Goal: Complete application form

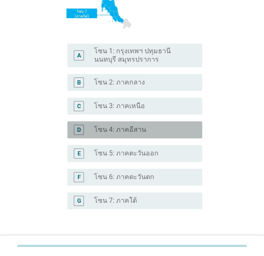
click at [139, 127] on label "โซน 4: ภาคอีสาน" at bounding box center [120, 130] width 52 height 8
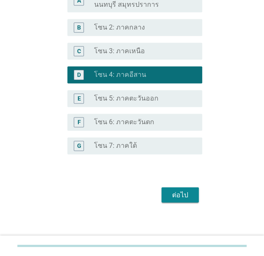
scroll to position [228, 0]
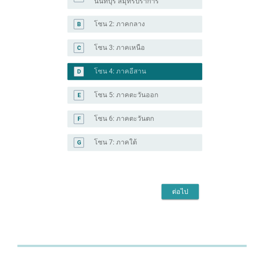
click at [189, 192] on div "ต่อไป" at bounding box center [180, 192] width 24 height 10
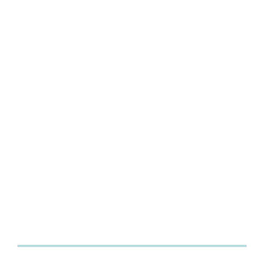
scroll to position [0, 0]
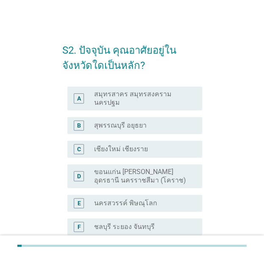
click at [148, 176] on label "ขอนแก่น [PERSON_NAME] อุดรธานี นครราชสีมา (โคราช)" at bounding box center [141, 176] width 94 height 17
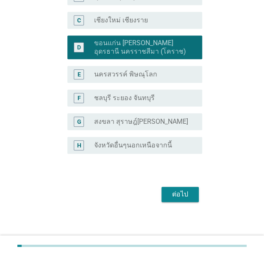
scroll to position [139, 0]
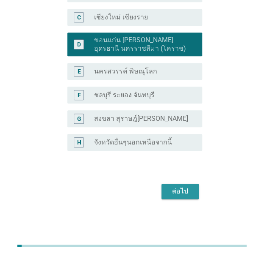
click at [169, 186] on button "ต่อไป" at bounding box center [179, 191] width 37 height 15
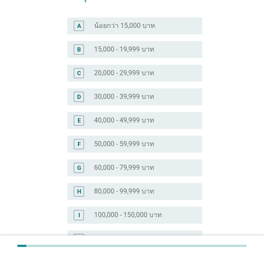
scroll to position [169, 0]
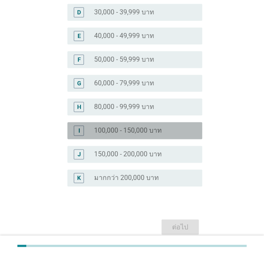
drag, startPoint x: 143, startPoint y: 132, endPoint x: 151, endPoint y: 163, distance: 31.4
click at [143, 133] on label "100,000 - 150,000 บาท" at bounding box center [128, 130] width 68 height 8
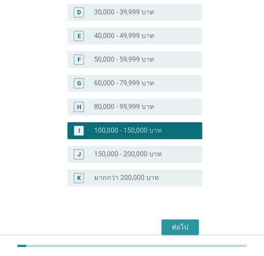
click at [173, 220] on button "ต่อไป" at bounding box center [179, 227] width 37 height 15
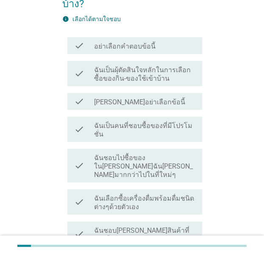
scroll to position [85, 0]
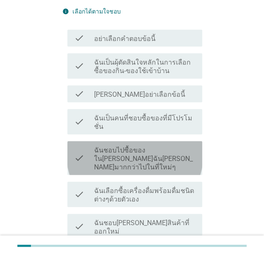
click at [165, 149] on label "ฉันชอบไปซื้อของใน[PERSON_NAME]ฉัน[PERSON_NAME]มากกว่าไปในที่ใหม่ๆ" at bounding box center [144, 158] width 101 height 25
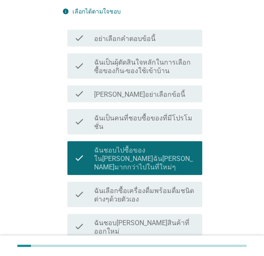
click at [169, 123] on div "check check_box_outline_blank ฉันเป็นคนที่ชอบซื้อของที่มีโปรโมชั่น" at bounding box center [134, 121] width 135 height 25
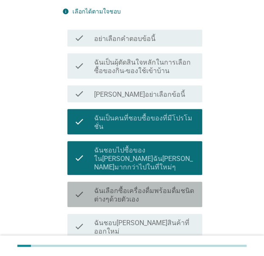
click at [177, 187] on label "ฉันเลือกซื้อเครื่องดื่มพร้อมดื่มชนิดต่างๆด้วยตัวเอง" at bounding box center [144, 195] width 101 height 17
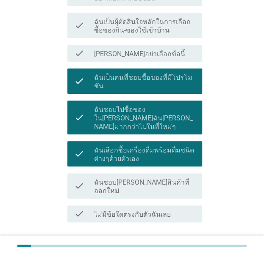
scroll to position [127, 0]
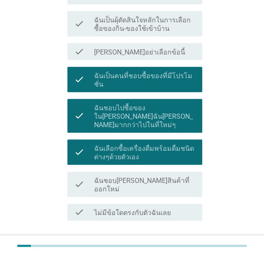
click at [170, 177] on label "ฉันชอบ[PERSON_NAME]สินค้าที่ออกใหม่" at bounding box center [144, 185] width 101 height 17
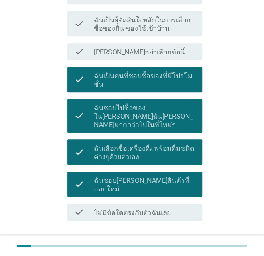
click at [184, 241] on div "ต่อไป" at bounding box center [132, 251] width 140 height 20
click at [184, 244] on button "ต่อไป" at bounding box center [179, 251] width 37 height 15
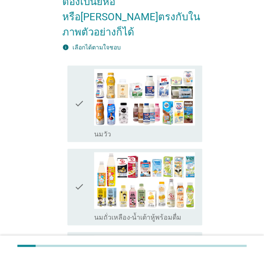
scroll to position [0, 0]
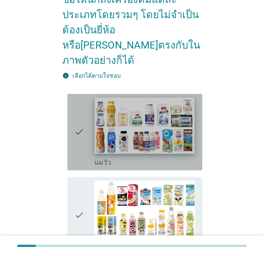
click at [104, 115] on img at bounding box center [144, 125] width 100 height 56
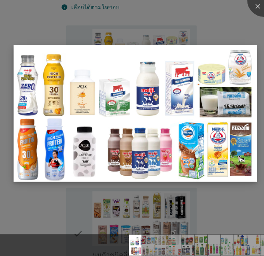
scroll to position [190, 0]
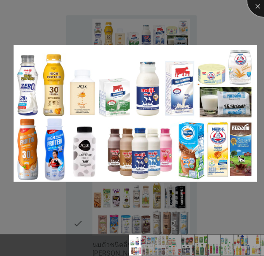
click at [256, 15] on div at bounding box center [264, 0] width 34 height 34
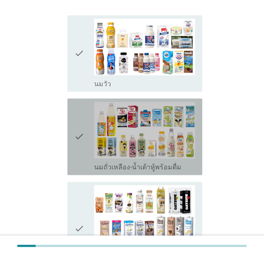
click at [84, 132] on div "check" at bounding box center [84, 137] width 20 height 70
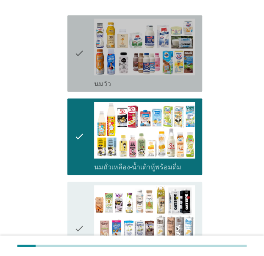
click at [77, 55] on icon "check" at bounding box center [79, 54] width 10 height 70
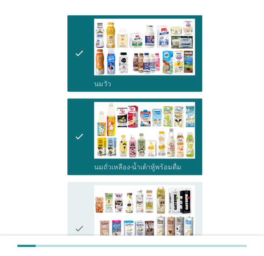
scroll to position [236, 0]
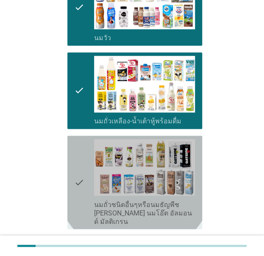
click at [75, 140] on icon "check" at bounding box center [79, 182] width 10 height 87
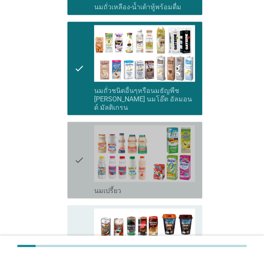
click at [77, 141] on icon "check" at bounding box center [79, 160] width 10 height 70
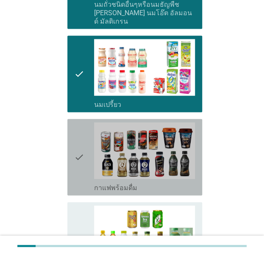
click at [79, 165] on icon "check" at bounding box center [79, 158] width 10 height 70
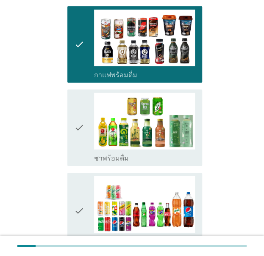
scroll to position [564, 0]
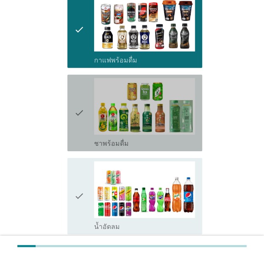
click at [72, 107] on div "check check_box_outline_blank ชาพร้อมดื่ม" at bounding box center [134, 113] width 135 height 77
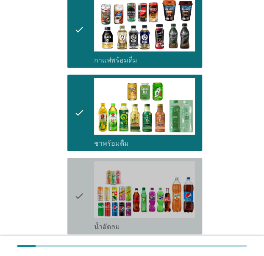
click at [80, 181] on icon "check" at bounding box center [79, 197] width 10 height 70
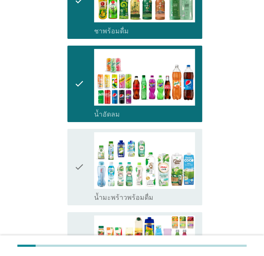
click at [80, 146] on icon "check" at bounding box center [79, 167] width 10 height 70
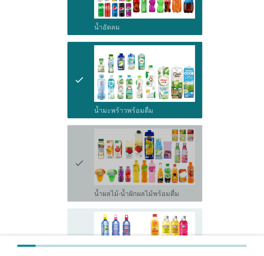
click at [76, 144] on icon "check" at bounding box center [79, 164] width 10 height 70
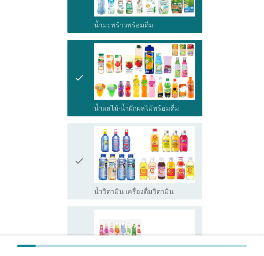
scroll to position [892, 0]
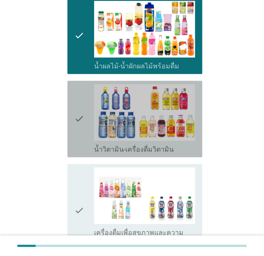
click at [72, 101] on div "check check_box_outline_blank น้ำวิตามิน-เครื่องดื่มวิตามิน" at bounding box center [134, 119] width 135 height 77
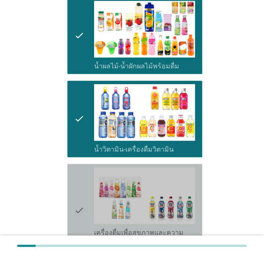
click at [75, 168] on icon "check" at bounding box center [79, 211] width 10 height 87
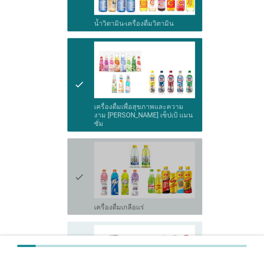
click at [76, 166] on icon "check" at bounding box center [79, 177] width 10 height 70
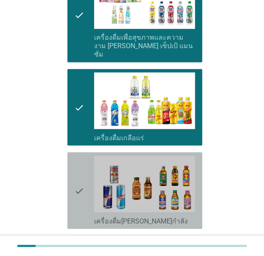
click at [77, 170] on icon "check" at bounding box center [79, 191] width 10 height 70
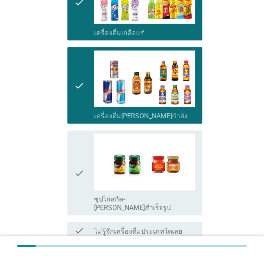
scroll to position [1215, 0]
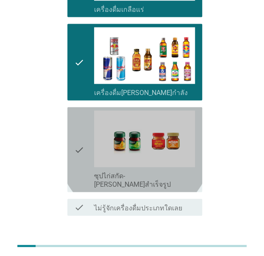
click at [75, 119] on icon "check" at bounding box center [79, 150] width 10 height 78
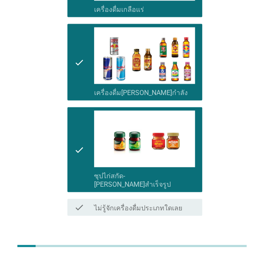
click at [167, 239] on button "ต่อไป" at bounding box center [179, 246] width 37 height 15
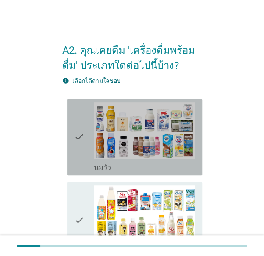
click at [84, 145] on div "check" at bounding box center [84, 137] width 20 height 70
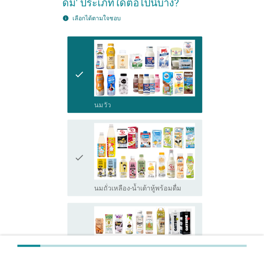
click at [82, 125] on icon "check" at bounding box center [79, 158] width 10 height 70
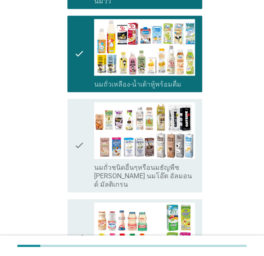
click at [76, 130] on icon "check" at bounding box center [79, 145] width 10 height 87
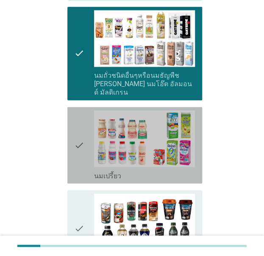
click at [72, 130] on div "check check_box_outline_blank นมเปรี้ยว" at bounding box center [134, 145] width 135 height 77
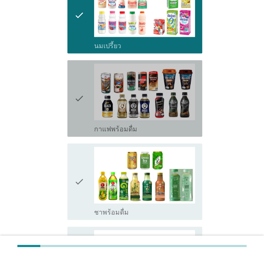
click at [75, 102] on icon "check" at bounding box center [79, 98] width 10 height 70
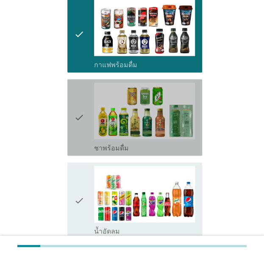
click at [75, 112] on icon "check" at bounding box center [79, 118] width 10 height 70
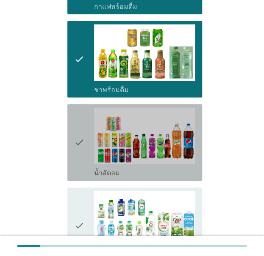
click at [75, 113] on icon "check" at bounding box center [79, 143] width 10 height 70
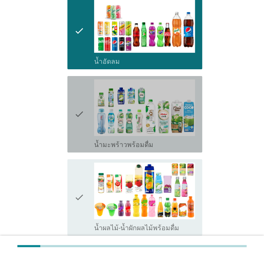
click at [82, 123] on icon "check" at bounding box center [79, 115] width 10 height 70
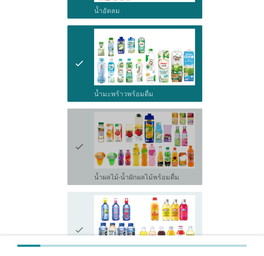
click at [83, 137] on icon "check" at bounding box center [79, 147] width 10 height 70
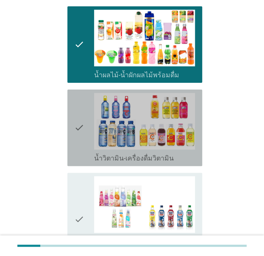
click at [81, 136] on icon "check" at bounding box center [79, 128] width 10 height 70
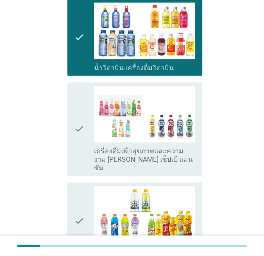
scroll to position [887, 0]
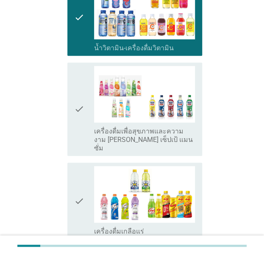
click at [81, 136] on div "check check_box_outline_blank เครื่องดื่มเพื่อสุขภาพและความงาม [PERSON_NAME] เซ…" at bounding box center [134, 109] width 135 height 93
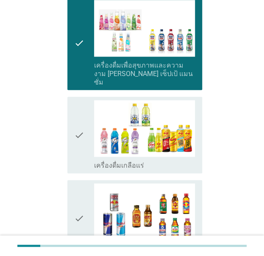
scroll to position [1008, 0]
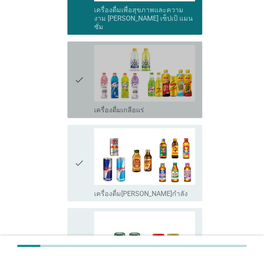
click at [71, 80] on div "check check_box_outline_blank เครื่องดื่มเกลือแร่" at bounding box center [134, 79] width 135 height 77
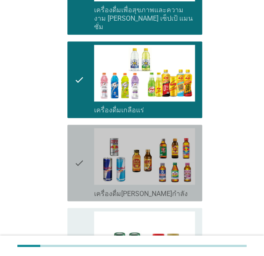
click at [74, 128] on icon "check" at bounding box center [79, 163] width 10 height 70
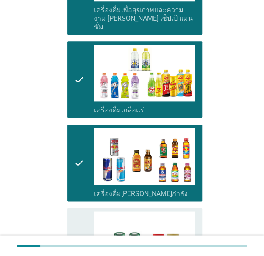
scroll to position [1113, 0]
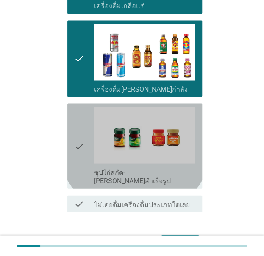
click at [74, 123] on icon "check" at bounding box center [79, 146] width 10 height 78
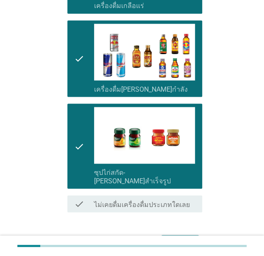
click at [172, 238] on div "ต่อไป" at bounding box center [180, 243] width 24 height 10
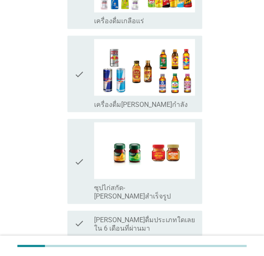
scroll to position [0, 0]
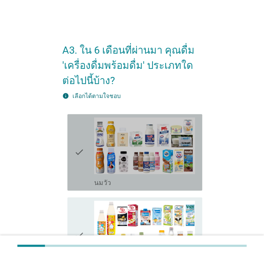
click at [91, 174] on div "check" at bounding box center [84, 153] width 20 height 70
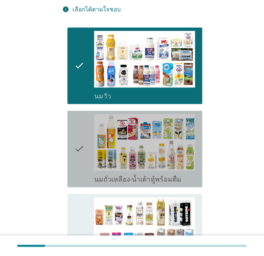
click at [86, 165] on div "check" at bounding box center [84, 149] width 20 height 70
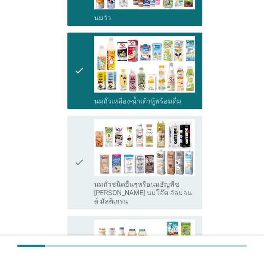
click at [77, 155] on icon "check" at bounding box center [79, 162] width 10 height 87
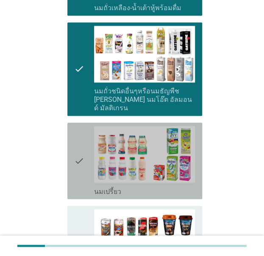
click at [77, 138] on icon "check" at bounding box center [79, 161] width 10 height 70
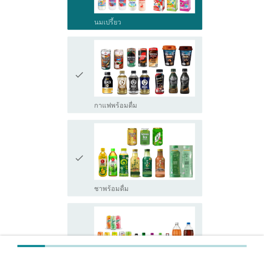
click at [77, 152] on icon "check" at bounding box center [79, 159] width 10 height 70
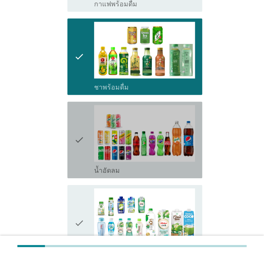
click at [73, 136] on div "check check_box_outline_blank น้ำอัดลม" at bounding box center [134, 140] width 135 height 77
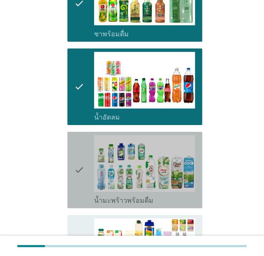
click at [77, 162] on icon "check" at bounding box center [79, 170] width 10 height 70
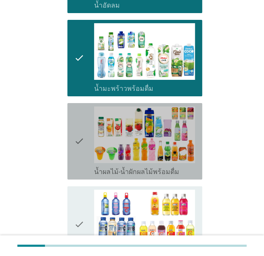
click at [80, 137] on icon "check" at bounding box center [79, 142] width 10 height 70
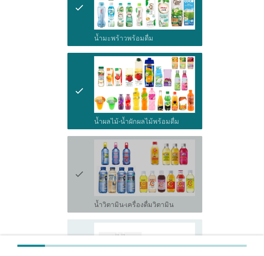
click at [81, 163] on icon "check" at bounding box center [79, 175] width 10 height 70
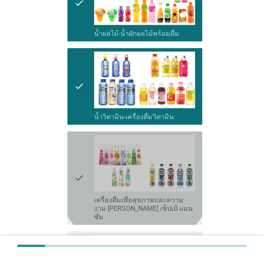
click at [81, 164] on icon "check" at bounding box center [79, 178] width 10 height 87
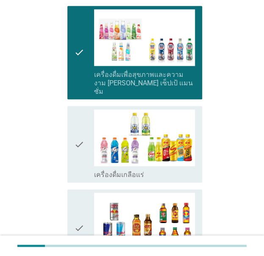
click at [80, 133] on icon "check" at bounding box center [79, 145] width 10 height 70
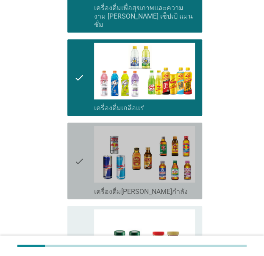
click at [79, 141] on icon "check" at bounding box center [79, 161] width 10 height 70
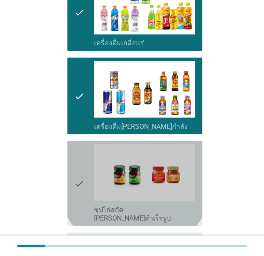
click at [80, 154] on icon "check" at bounding box center [79, 183] width 10 height 78
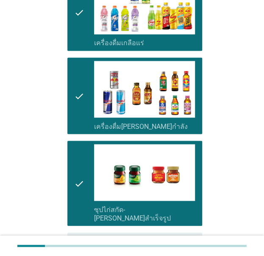
scroll to position [1160, 0]
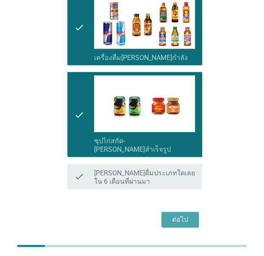
click at [170, 214] on div "ต่อไป" at bounding box center [180, 219] width 24 height 10
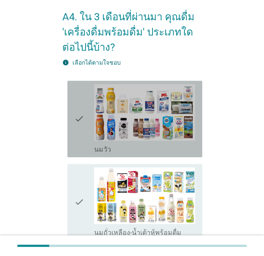
click at [86, 123] on div "check" at bounding box center [84, 119] width 20 height 70
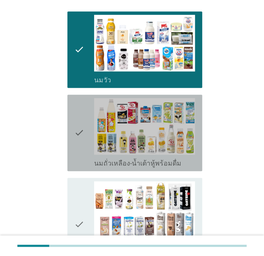
click at [86, 132] on div "check" at bounding box center [84, 133] width 20 height 70
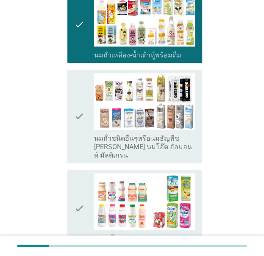
click at [88, 142] on div "check" at bounding box center [84, 116] width 20 height 87
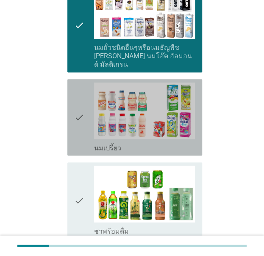
click at [85, 129] on div "check" at bounding box center [84, 117] width 20 height 70
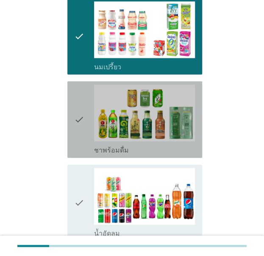
click at [82, 136] on icon "check" at bounding box center [79, 120] width 10 height 70
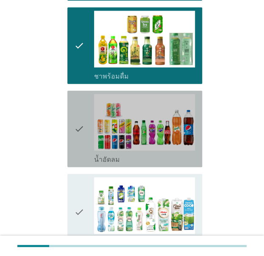
click at [82, 138] on icon "check" at bounding box center [79, 129] width 10 height 70
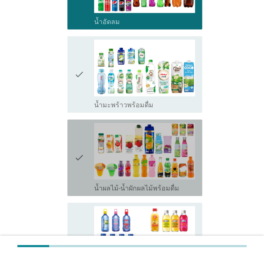
click at [83, 159] on icon "check" at bounding box center [79, 158] width 10 height 70
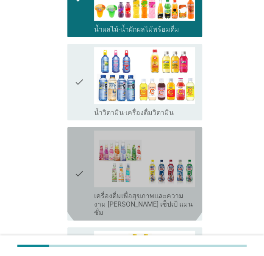
click at [82, 179] on icon "check" at bounding box center [79, 174] width 10 height 87
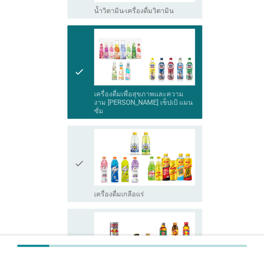
click at [81, 159] on icon "check" at bounding box center [79, 164] width 10 height 70
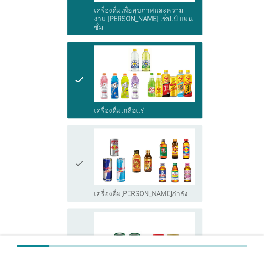
click at [81, 140] on icon "check" at bounding box center [79, 164] width 10 height 70
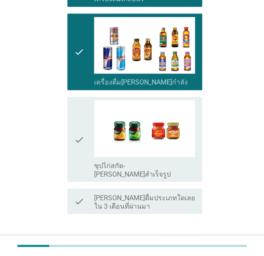
scroll to position [1064, 0]
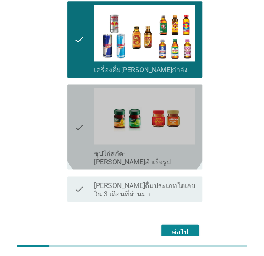
click at [81, 107] on icon "check" at bounding box center [79, 127] width 10 height 78
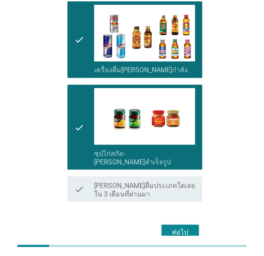
click at [167, 225] on button "ต่อไป" at bounding box center [179, 232] width 37 height 15
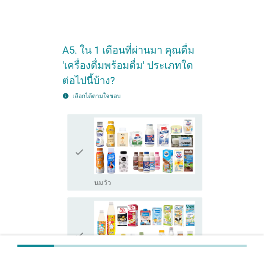
click at [85, 158] on div "check" at bounding box center [84, 153] width 20 height 70
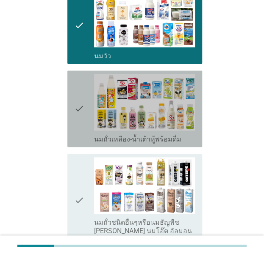
click at [73, 119] on div "check check_box_outline_blank นมถั่วเหลือง-น้ำเต้าหู้พร้อมดื่ม" at bounding box center [134, 109] width 135 height 77
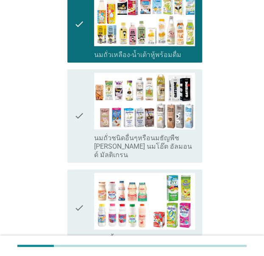
click at [72, 123] on div "check check_box_outline_blank นมถั่วชนิดอื่นๆหรือนมธัญพืช [PERSON_NAME] นมโอ๊ต …" at bounding box center [134, 115] width 135 height 93
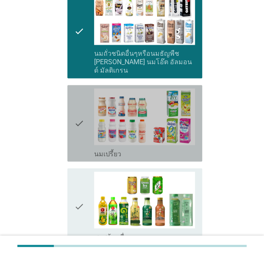
click at [73, 124] on div "check check_box_outline_blank นมเปรี้ยว" at bounding box center [134, 123] width 135 height 77
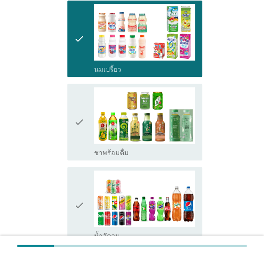
click at [74, 117] on icon "check" at bounding box center [79, 122] width 10 height 70
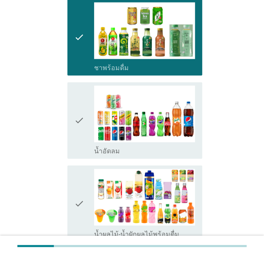
click at [75, 115] on icon "check" at bounding box center [79, 121] width 10 height 70
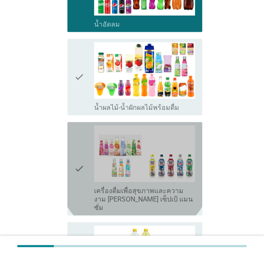
drag, startPoint x: 75, startPoint y: 112, endPoint x: 80, endPoint y: 104, distance: 9.5
click at [76, 122] on div "check check_box เครื่องดื่มเพื่อสุขภาพและความงาม [PERSON_NAME] เซ็ปเป้ แมนซั่ม" at bounding box center [134, 168] width 135 height 93
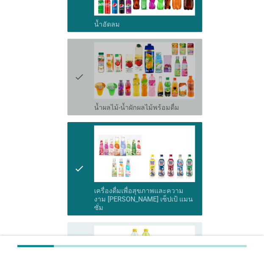
click at [80, 88] on icon "check" at bounding box center [79, 77] width 10 height 70
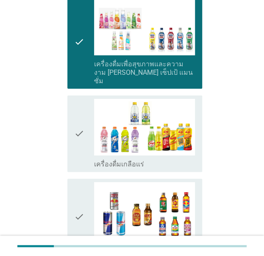
click at [80, 131] on icon "check" at bounding box center [79, 134] width 10 height 70
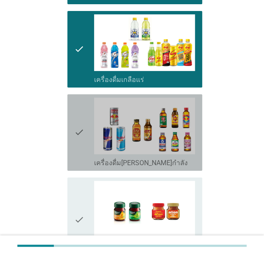
click at [81, 121] on icon "check" at bounding box center [79, 133] width 10 height 70
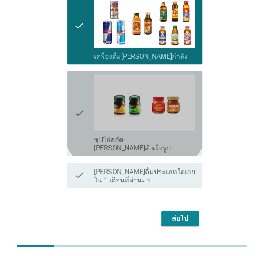
click at [84, 112] on icon "check" at bounding box center [79, 113] width 10 height 78
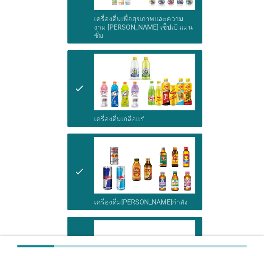
scroll to position [910, 0]
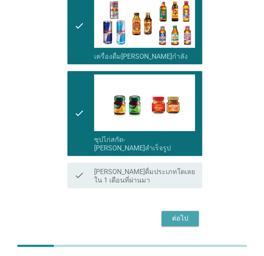
click at [176, 214] on div "ต่อไป" at bounding box center [180, 219] width 24 height 10
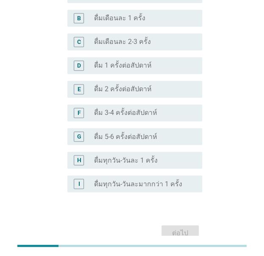
scroll to position [261, 0]
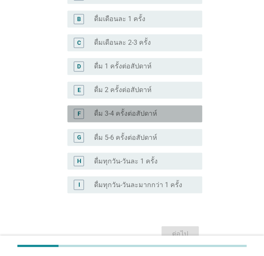
click at [124, 121] on div "F radio_button_unchecked ดื่ม 3-4 ครั้งต่อสัปดาห์" at bounding box center [134, 113] width 135 height 17
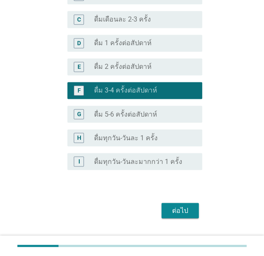
scroll to position [303, 0]
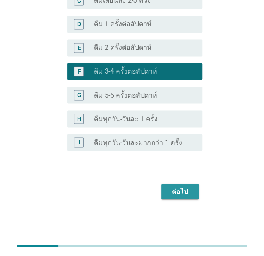
click at [181, 185] on button "ต่อไป" at bounding box center [179, 191] width 37 height 15
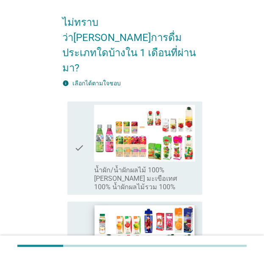
scroll to position [127, 0]
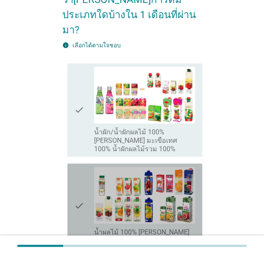
click at [88, 167] on div "check" at bounding box center [84, 206] width 20 height 78
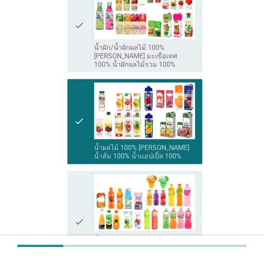
click at [85, 174] on div "check" at bounding box center [84, 221] width 20 height 95
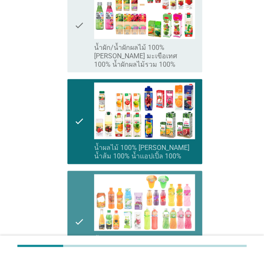
scroll to position [381, 0]
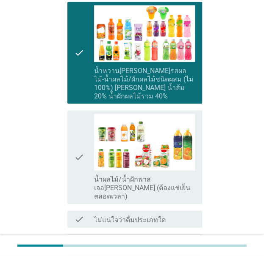
click at [165, 175] on label "น้ำผลไม้/น้ำผักพาสเจอ[PERSON_NAME] (ต้องแช่เย็นตลอดเวลา)" at bounding box center [144, 187] width 101 height 25
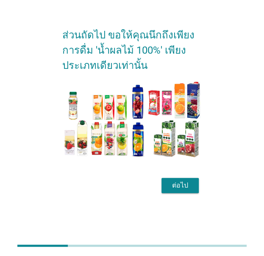
scroll to position [0, 0]
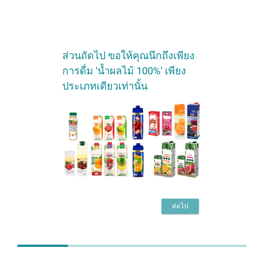
click at [187, 207] on div "ต่อไป" at bounding box center [180, 206] width 24 height 10
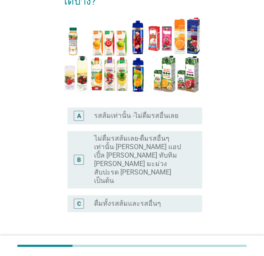
scroll to position [85, 0]
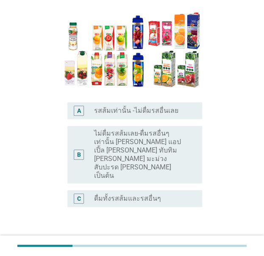
click at [138, 143] on label "ไม่ดื่มรสส้มเลย-ดื่มรสอื่นๆเท่านั้น [PERSON_NAME] แอปเปิ้ล [PERSON_NAME] ทับทิม…" at bounding box center [141, 154] width 94 height 51
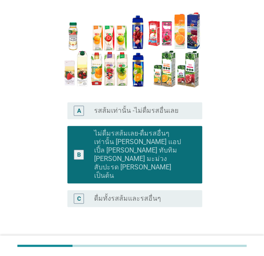
click at [157, 187] on div "C radio_button_unchecked ดื่มทั้งรสส้มและรสอื่นๆ" at bounding box center [132, 199] width 140 height 24
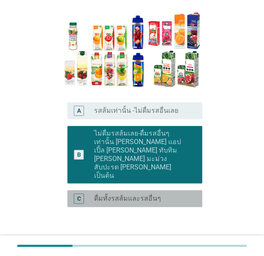
click at [158, 190] on div "C radio_button_unchecked ดื่มทั้งรสส้มและรสอื่นๆ" at bounding box center [134, 198] width 135 height 17
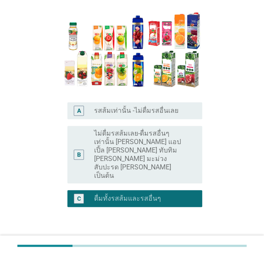
drag, startPoint x: 157, startPoint y: 146, endPoint x: 159, endPoint y: 152, distance: 6.4
click at [157, 147] on label "ไม่ดื่มรสส้มเลย-ดื่มรสอื่นๆเท่านั้น [PERSON_NAME] แอปเปิ้ล [PERSON_NAME] ทับทิม…" at bounding box center [141, 154] width 94 height 51
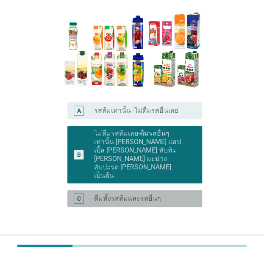
click at [162, 194] on div "radio_button_unchecked ดื่มทั้งรสส้มและรสอื่นๆ" at bounding box center [144, 199] width 101 height 10
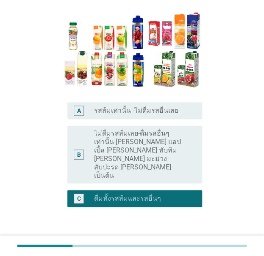
click at [177, 243] on div "ต่อไป" at bounding box center [180, 248] width 24 height 10
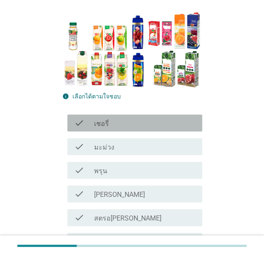
click at [135, 122] on div "check_box_outline_blank เชอรี่" at bounding box center [144, 123] width 101 height 10
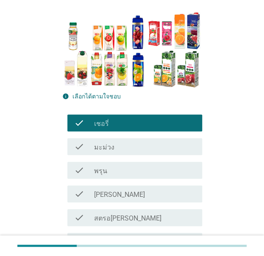
drag, startPoint x: 139, startPoint y: 126, endPoint x: 140, endPoint y: 132, distance: 5.6
click at [139, 127] on div "check_box_outline_blank เชอรี่" at bounding box center [144, 123] width 101 height 10
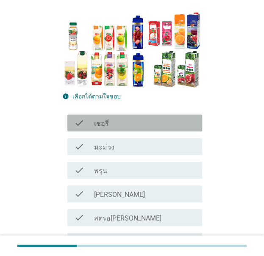
drag, startPoint x: 137, startPoint y: 122, endPoint x: 143, endPoint y: 139, distance: 17.9
click at [137, 123] on div "check_box_outline_blank เชอรี่" at bounding box center [144, 123] width 101 height 10
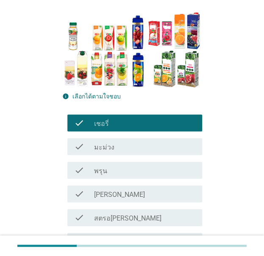
click at [146, 199] on div "check check_box_outline_blank [PERSON_NAME]" at bounding box center [134, 194] width 135 height 17
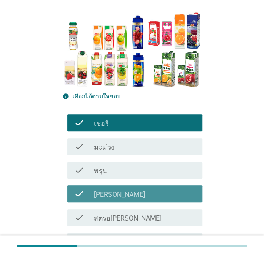
click at [146, 195] on div "check_box_outline_blank [PERSON_NAME]" at bounding box center [144, 194] width 101 height 10
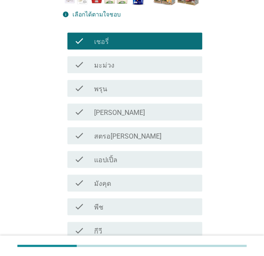
scroll to position [169, 0]
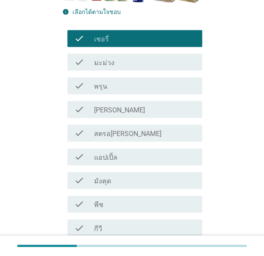
click at [131, 135] on div "check_box_outline_blank สตรอ[PERSON_NAME]" at bounding box center [144, 133] width 101 height 10
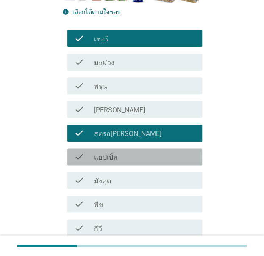
click at [129, 160] on div "check_box_outline_blank แอปเปิ้ล" at bounding box center [144, 157] width 101 height 10
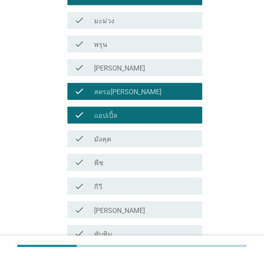
scroll to position [212, 0]
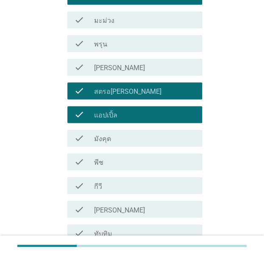
click at [129, 170] on div "check check_box_outline_blank พีช" at bounding box center [132, 162] width 140 height 24
click at [132, 184] on div "check_box_outline_blank กีวี" at bounding box center [144, 186] width 101 height 10
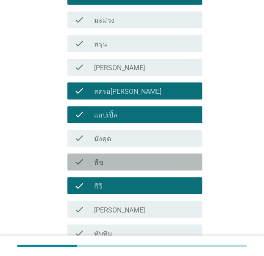
click at [132, 165] on div "check_box_outline_blank พีช" at bounding box center [144, 162] width 101 height 10
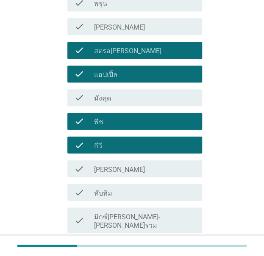
scroll to position [254, 0]
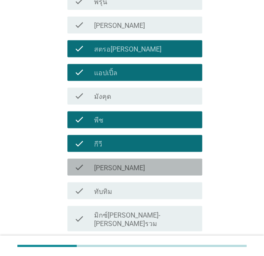
click at [134, 162] on div "check check_box_outline_blank [PERSON_NAME]" at bounding box center [134, 167] width 135 height 17
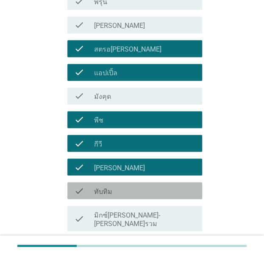
click at [144, 188] on div "check_box_outline_blank ทับทิม" at bounding box center [144, 191] width 101 height 10
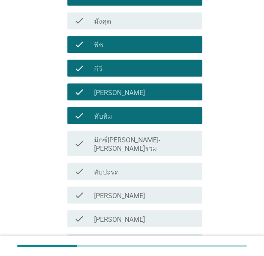
scroll to position [338, 0]
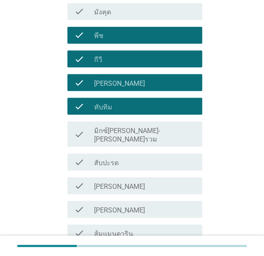
click at [150, 137] on div "check check_box_outline_blank มิกซ์[PERSON_NAME]-[PERSON_NAME]รวม" at bounding box center [134, 133] width 135 height 25
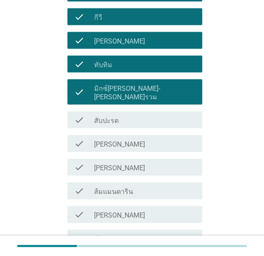
click at [146, 162] on div "check_box_outline_blank [PERSON_NAME]" at bounding box center [144, 167] width 101 height 10
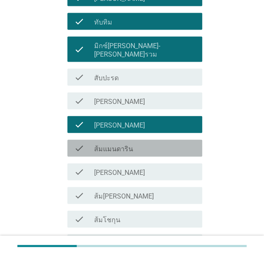
drag, startPoint x: 152, startPoint y: 144, endPoint x: 152, endPoint y: 156, distance: 11.4
click at [152, 145] on div "check check_box_outline_blank ส้มแมนดาริน" at bounding box center [134, 148] width 135 height 17
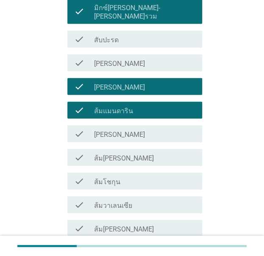
scroll to position [465, 0]
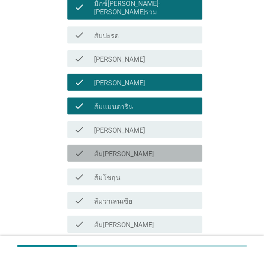
drag, startPoint x: 152, startPoint y: 142, endPoint x: 158, endPoint y: 151, distance: 10.4
click at [152, 148] on div "check_box_outline_blank ส้ม[PERSON_NAME]" at bounding box center [144, 153] width 101 height 10
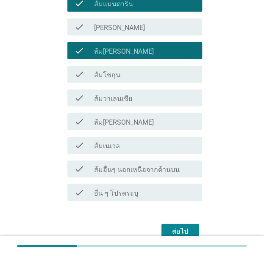
scroll to position [592, 0]
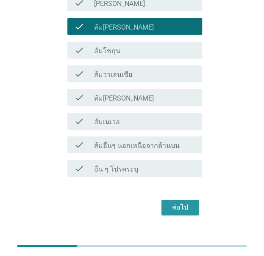
click at [179, 203] on div "ต่อไป" at bounding box center [180, 208] width 24 height 10
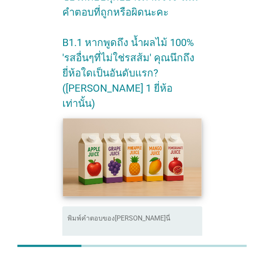
scroll to position [168, 0]
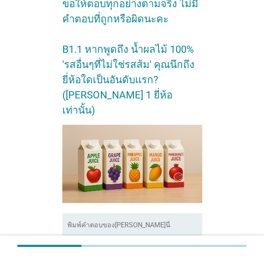
click at [119, 213] on div "พิมพ์คำตอบของ[PERSON_NAME]นี่" at bounding box center [134, 240] width 135 height 55
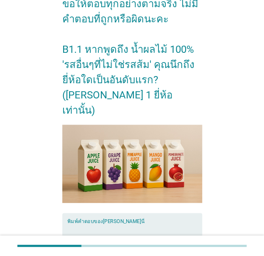
click at [108, 223] on textarea "พิมพ์คำตอบของคุณ ที่นี่" at bounding box center [134, 245] width 135 height 44
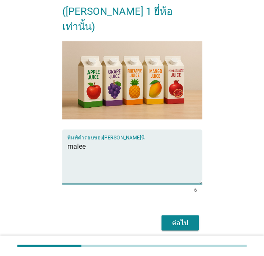
scroll to position [253, 0]
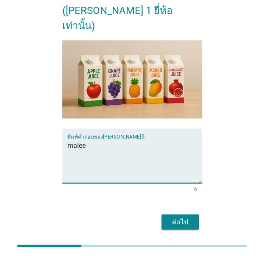
type textarea "malee"
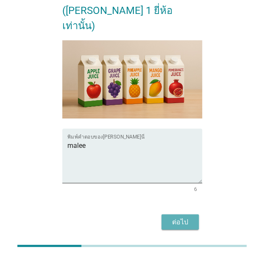
click at [191, 214] on button "ต่อไป" at bounding box center [179, 221] width 37 height 15
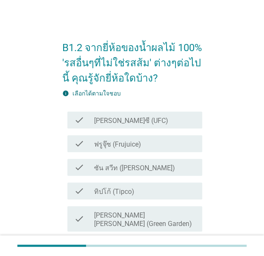
scroll to position [0, 0]
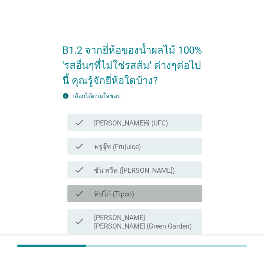
drag, startPoint x: 123, startPoint y: 197, endPoint x: 125, endPoint y: 186, distance: 11.3
click at [123, 196] on label "ทิปโก้ (Tipco)" at bounding box center [114, 194] width 40 height 8
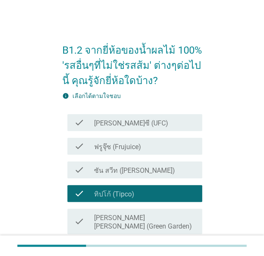
drag, startPoint x: 131, startPoint y: 172, endPoint x: 134, endPoint y: 167, distance: 5.9
click at [131, 173] on label "ซัน สวีท ([PERSON_NAME])" at bounding box center [134, 171] width 81 height 8
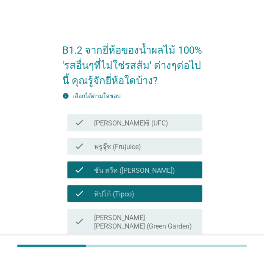
click at [155, 118] on div "check_box_outline_blank [PERSON_NAME]ซี (UFC)" at bounding box center [144, 123] width 101 height 10
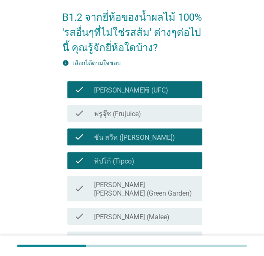
scroll to position [85, 0]
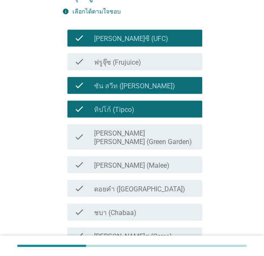
click at [185, 132] on div "check_box_outline_blank [PERSON_NAME][PERSON_NAME] (Green Garden)" at bounding box center [144, 137] width 101 height 19
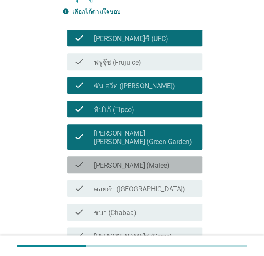
drag, startPoint x: 165, startPoint y: 155, endPoint x: 162, endPoint y: 162, distance: 6.8
click at [165, 160] on div "check_box_outline_blank [PERSON_NAME] (Malee)" at bounding box center [144, 165] width 101 height 10
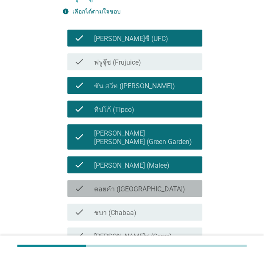
click at [159, 180] on div "check check_box_outline_blank ดอยคำ (Doi-Khham)" at bounding box center [134, 188] width 135 height 17
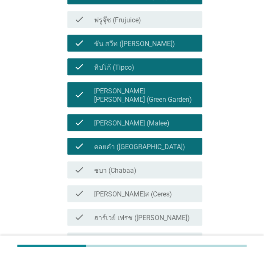
click at [158, 165] on div "check_box_outline_blank ชบา (Chabaa)" at bounding box center [144, 170] width 101 height 10
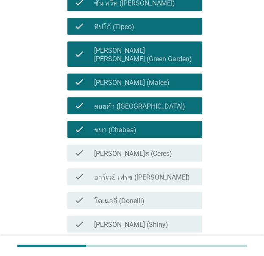
scroll to position [169, 0]
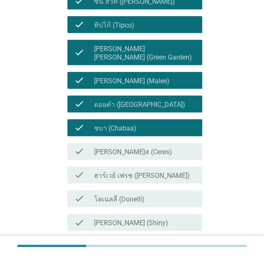
click at [158, 194] on div "check_box_outline_blank โดเนลลี่ (Donelli)" at bounding box center [144, 199] width 101 height 10
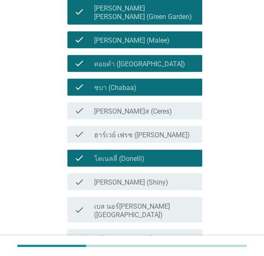
scroll to position [212, 0]
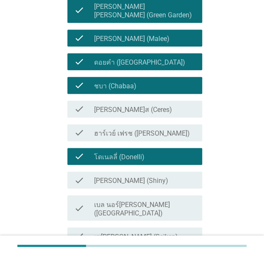
drag, startPoint x: 168, startPoint y: 154, endPoint x: 171, endPoint y: 175, distance: 21.0
click at [168, 155] on div "check check_box_outline_blank โดเนลลี่ (Donelli)" at bounding box center [134, 156] width 135 height 17
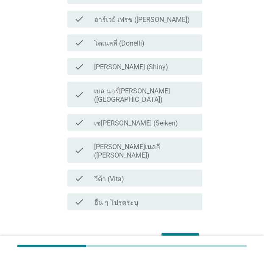
scroll to position [338, 0]
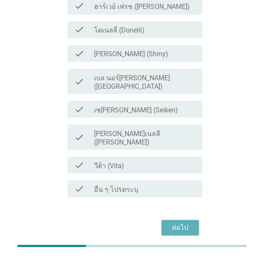
click at [176, 223] on div "ต่อไป" at bounding box center [180, 228] width 24 height 10
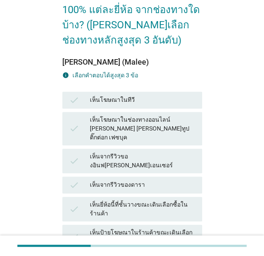
scroll to position [85, 0]
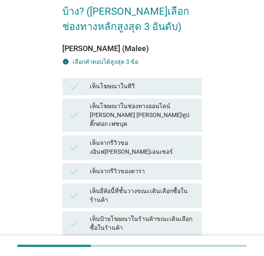
click at [132, 167] on div "เห็นจากรีวิวของดารา" at bounding box center [142, 172] width 105 height 10
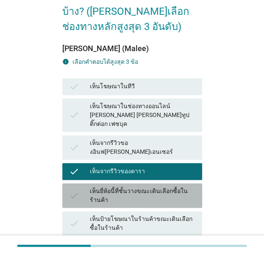
drag, startPoint x: 130, startPoint y: 187, endPoint x: 135, endPoint y: 126, distance: 60.7
click at [131, 187] on div "เห็นยี่ห้อนี้ที่ชั้นวางขณะเดินเลือกซื้อในร้านค้า" at bounding box center [142, 196] width 105 height 18
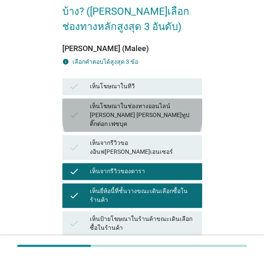
drag, startPoint x: 135, startPoint y: 121, endPoint x: 137, endPoint y: 106, distance: 15.0
click at [135, 114] on div "check เห็นโฆษณาในช่องทางออนไลน์ [PERSON_NAME] [PERSON_NAME]ทูป ติ๊กต่อก เฟซบุค" at bounding box center [132, 115] width 140 height 33
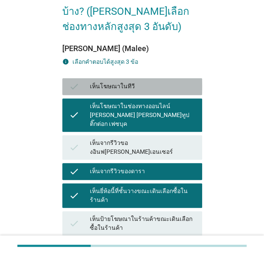
drag, startPoint x: 139, startPoint y: 87, endPoint x: 146, endPoint y: 145, distance: 58.4
click at [137, 91] on div "เห็นโฆษณาในทีวี" at bounding box center [142, 87] width 105 height 10
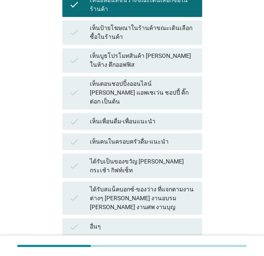
scroll to position [296, 0]
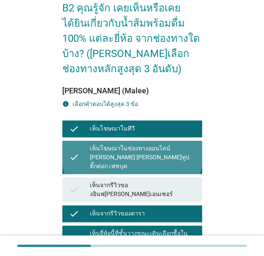
click at [137, 155] on div "เห็นโฆษณาในช่องทางออนไลน์ [PERSON_NAME] [PERSON_NAME]ทูป ติ๊กต่อก เฟซบุค" at bounding box center [142, 157] width 105 height 27
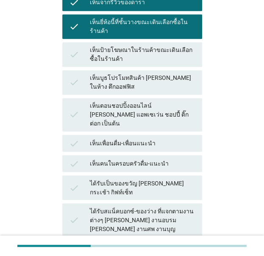
scroll to position [313, 0]
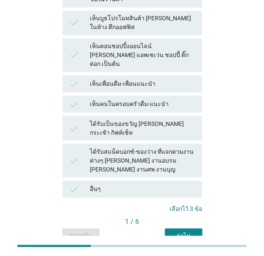
click at [185, 188] on div "[PERSON_NAME] (Malee) info เลือกคําตอบได้สูงสุด 3 ข้อ check เห็นโฆษณาในทีวี che…" at bounding box center [132, 24] width 140 height 438
click at [185, 228] on button "ต่อไป" at bounding box center [183, 235] width 37 height 15
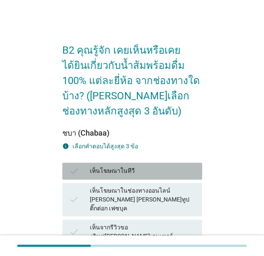
drag, startPoint x: 143, startPoint y: 173, endPoint x: 141, endPoint y: 179, distance: 5.8
click at [143, 175] on div "เห็นโฆษณาในทีวี" at bounding box center [142, 171] width 105 height 10
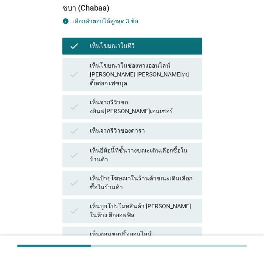
scroll to position [127, 0]
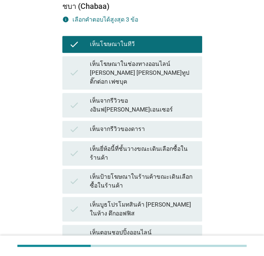
click at [141, 195] on div "check เห็นบูธโปรโมทสินค้า [PERSON_NAME] ในห้าง ตึกออฟฟิส" at bounding box center [131, 209] width 143 height 28
click at [145, 228] on div "เห็นตอนชอปปิ้งออนไลน์ [PERSON_NAME] แอพเซเว่น ชอปปี้ ติ๊กต่อก เป็นต้น" at bounding box center [142, 241] width 105 height 27
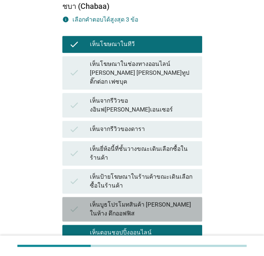
click at [151, 201] on div "เห็นบูธโปรโมทสินค้า [PERSON_NAME] ในห้าง ตึกออฟฟิส" at bounding box center [142, 210] width 105 height 18
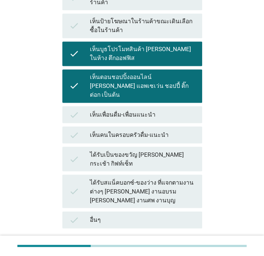
scroll to position [296, 0]
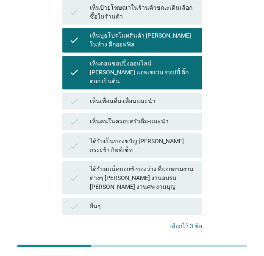
click at [191, 246] on button "ต่อไป" at bounding box center [183, 253] width 37 height 15
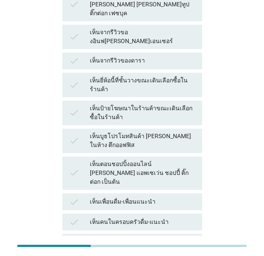
scroll to position [60, 0]
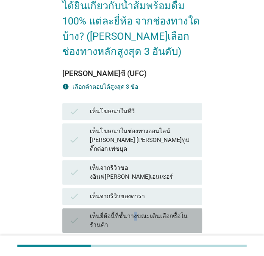
drag, startPoint x: 133, startPoint y: 193, endPoint x: 137, endPoint y: 185, distance: 9.5
click at [133, 209] on div "check เห็นยี่ห้อนี้ที่ชั้นวางขณะเดินเลือกซื้อในร้านค้า" at bounding box center [132, 221] width 140 height 25
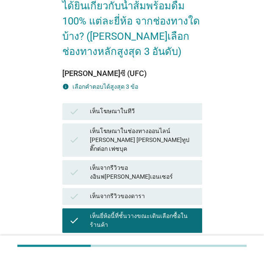
drag, startPoint x: 144, startPoint y: 170, endPoint x: 146, endPoint y: 166, distance: 4.9
click at [144, 187] on div "check เห็นจากรีวิวของดารา" at bounding box center [131, 197] width 143 height 20
click at [156, 160] on div "check เห็นจากรีวิวของอินฟ[PERSON_NAME]เอนเซอร์" at bounding box center [132, 172] width 140 height 25
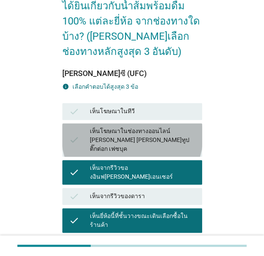
click at [164, 142] on div "เห็นโฆษณาในช่องทางออนไลน์ [PERSON_NAME] [PERSON_NAME]ทูป ติ๊กต่อก เฟซบุค" at bounding box center [142, 140] width 105 height 27
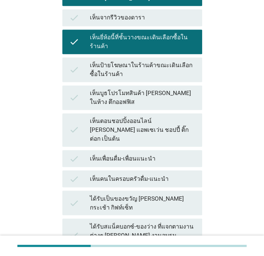
scroll to position [313, 0]
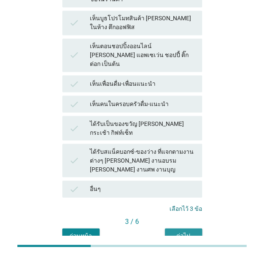
click at [188, 231] on div "ต่อไป" at bounding box center [183, 235] width 24 height 9
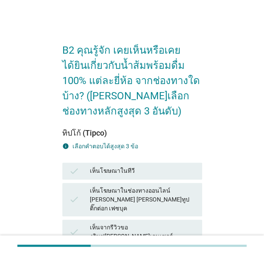
click at [133, 192] on div "เห็นโฆษณาในช่องทางออนไลน์ [PERSON_NAME] [PERSON_NAME]ทูป ติ๊กต่อก เฟซบุค" at bounding box center [142, 200] width 105 height 27
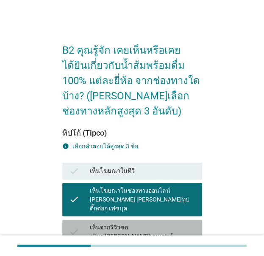
click at [138, 223] on div "เห็นจากรีวิวของอินฟ[PERSON_NAME]เอนเซอร์" at bounding box center [142, 232] width 105 height 18
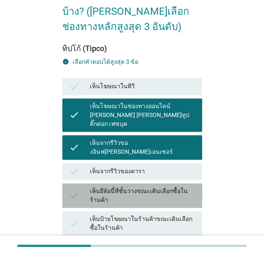
drag, startPoint x: 148, startPoint y: 191, endPoint x: 148, endPoint y: 206, distance: 14.8
click at [148, 192] on div "check เห็นยี่ห้อนี้ที่ชั้นวางขณะเดินเลือกซื้อในร้านค้า" at bounding box center [131, 196] width 143 height 28
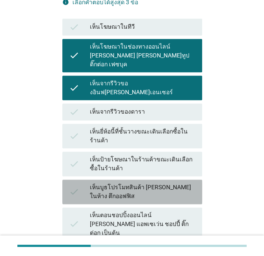
click at [152, 183] on div "เห็นบูธโปรโมทสินค้า [PERSON_NAME] ในห้าง ตึกออฟฟิส" at bounding box center [142, 192] width 105 height 18
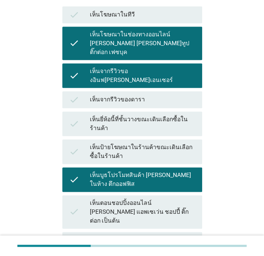
scroll to position [313, 0]
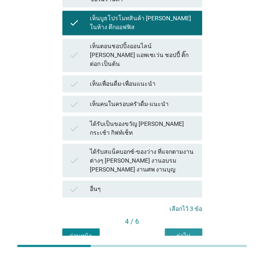
click at [182, 228] on button "ต่อไป" at bounding box center [183, 235] width 37 height 15
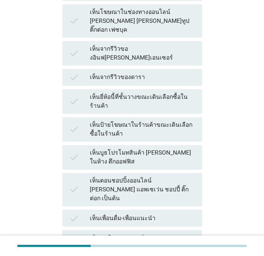
scroll to position [212, 0]
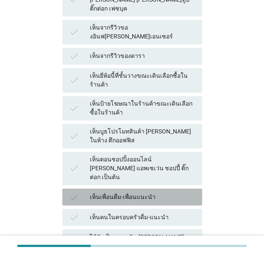
click at [146, 189] on div "check เห็นเพื่อนดื่ม-เพื่อนแนะนำ" at bounding box center [132, 197] width 140 height 17
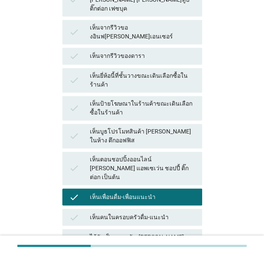
click at [160, 124] on div "check เห็นบูธโปรโมทสินค้า [PERSON_NAME] ในห้าง ตึกออฟฟิส" at bounding box center [132, 136] width 140 height 25
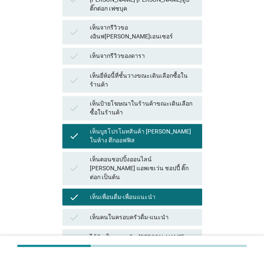
click at [166, 94] on div "check เห็นป้ายโฆษณาในร้านค้าขณะเดินเลือกซื้อในร้านค้า" at bounding box center [131, 108] width 143 height 28
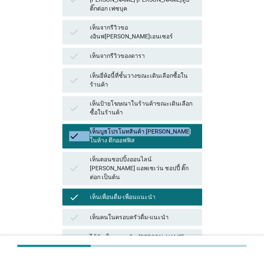
click at [169, 94] on div "check เห็นโฆษณาในทีวี check เห็นโฆษณาในช่องทางออนไลน์ [PERSON_NAME] [PERSON_NAM…" at bounding box center [131, 137] width 143 height 352
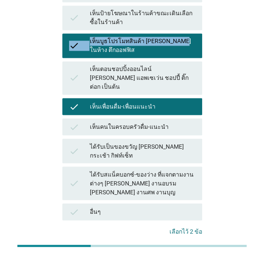
scroll to position [313, 0]
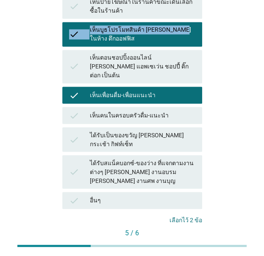
click at [191, 240] on button "ต่อไป" at bounding box center [183, 247] width 37 height 15
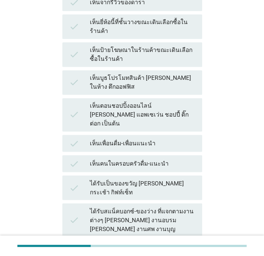
drag, startPoint x: 126, startPoint y: 121, endPoint x: 127, endPoint y: 126, distance: 5.1
click at [126, 138] on div "เห็นเพื่อนดื่ม-เพื่อนแนะนำ" at bounding box center [142, 143] width 105 height 10
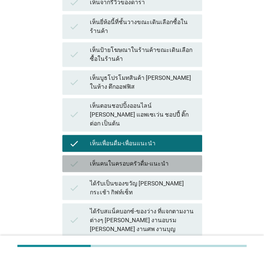
drag, startPoint x: 129, startPoint y: 139, endPoint x: 137, endPoint y: 149, distance: 12.9
click at [129, 159] on div "เห็นคนในครอบครัวดื่ม-แนะนำ" at bounding box center [142, 164] width 105 height 10
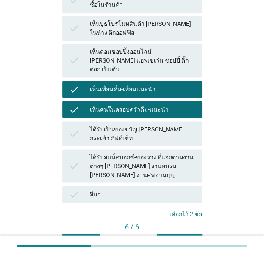
scroll to position [313, 0]
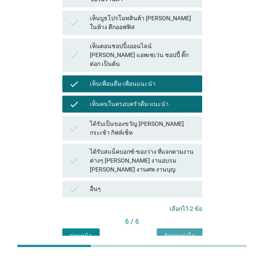
click at [187, 228] on button "คำถามต่อไป" at bounding box center [179, 235] width 45 height 15
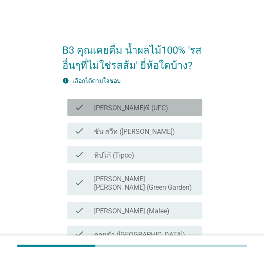
drag, startPoint x: 136, startPoint y: 107, endPoint x: 138, endPoint y: 123, distance: 15.7
click at [136, 108] on div "check_box_outline_blank [PERSON_NAME]ซี (UFC)" at bounding box center [144, 107] width 101 height 10
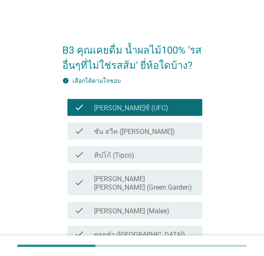
click at [138, 144] on div "check check_box_outline_blank ทิปโก้ (Tipco)" at bounding box center [132, 155] width 140 height 24
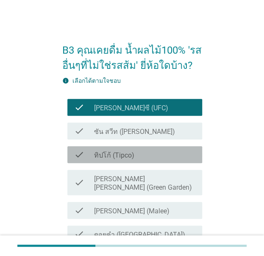
click at [138, 157] on div "check_box_outline_blank ทิปโก้ (Tipco)" at bounding box center [144, 155] width 101 height 10
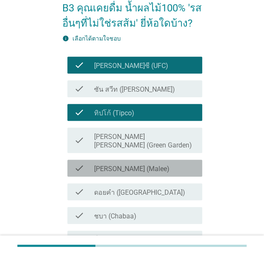
click at [142, 163] on div "check_box_outline_blank [PERSON_NAME] (Malee)" at bounding box center [144, 168] width 101 height 10
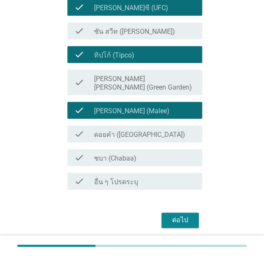
scroll to position [121, 0]
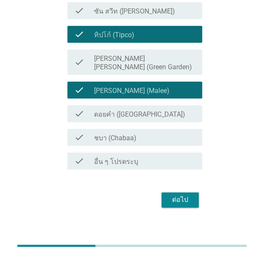
click at [158, 110] on div "check_box_outline_blank ดอยคำ (Doi-Khham)" at bounding box center [144, 114] width 101 height 10
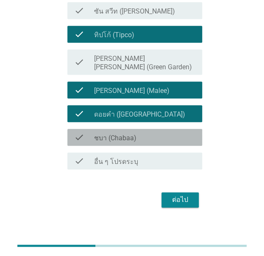
drag, startPoint x: 172, startPoint y: 132, endPoint x: 184, endPoint y: 159, distance: 29.9
click at [173, 135] on div "check check_box_outline_blank ชบา (Chabaa)" at bounding box center [134, 137] width 135 height 17
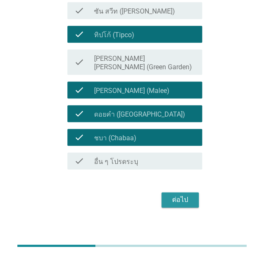
click at [187, 192] on button "ต่อไป" at bounding box center [179, 199] width 37 height 15
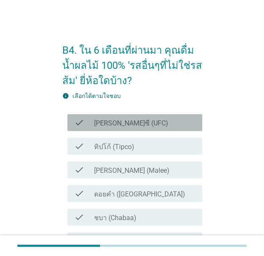
click at [144, 116] on div "check check_box_outline_blank [PERSON_NAME]ซี (UFC)" at bounding box center [134, 122] width 135 height 17
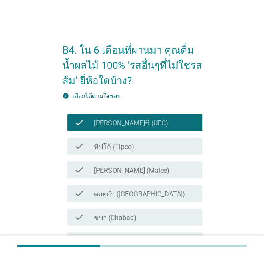
click at [147, 163] on div "check check_box [PERSON_NAME] (Malee)" at bounding box center [134, 170] width 135 height 17
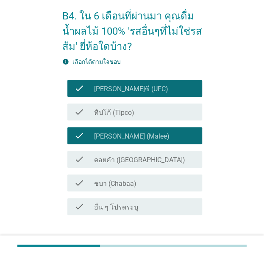
scroll to position [42, 0]
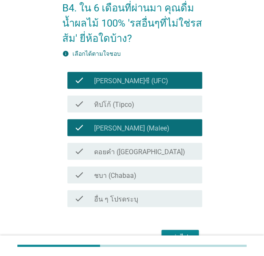
drag, startPoint x: 152, startPoint y: 165, endPoint x: 153, endPoint y: 160, distance: 5.2
click at [153, 162] on div "check check_box_outline_blank [PERSON_NAME]ซี (UFC) check check_box ทิปโก้ (Tip…" at bounding box center [132, 140] width 140 height 142
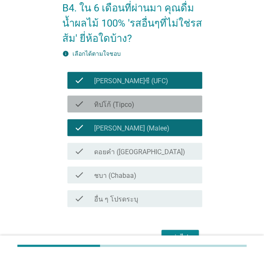
drag, startPoint x: 168, startPoint y: 100, endPoint x: 173, endPoint y: 126, distance: 26.2
click at [168, 101] on div "check_box ทิปโก้ (Tipco)" at bounding box center [144, 104] width 101 height 10
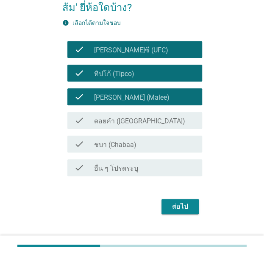
scroll to position [88, 0]
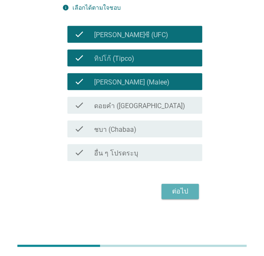
click at [183, 194] on div "ต่อไป" at bounding box center [180, 192] width 24 height 10
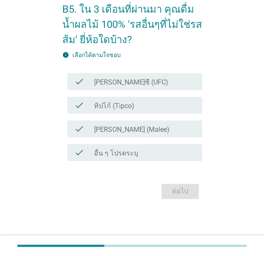
scroll to position [0, 0]
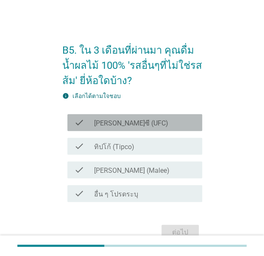
click at [142, 121] on div "check_box_outline_blank [PERSON_NAME]ซี (UFC)" at bounding box center [144, 123] width 101 height 10
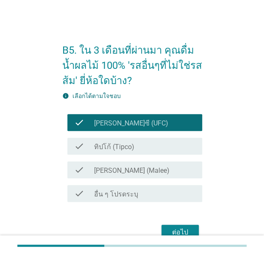
click at [138, 146] on div "check_box ทิปโก้ (Tipco)" at bounding box center [144, 146] width 101 height 10
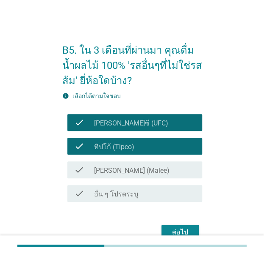
click at [145, 170] on div "check_box [PERSON_NAME] (Malee)" at bounding box center [144, 170] width 101 height 10
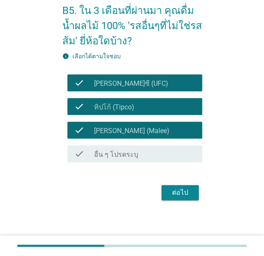
scroll to position [41, 0]
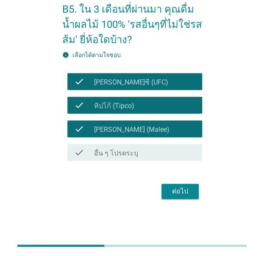
click at [176, 188] on div "ต่อไป" at bounding box center [180, 192] width 24 height 10
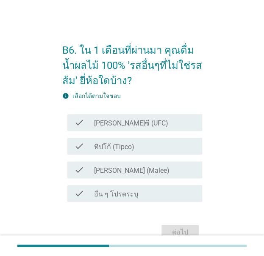
click at [110, 140] on div "check check_box ทิปโก้ (Tipco)" at bounding box center [134, 146] width 135 height 17
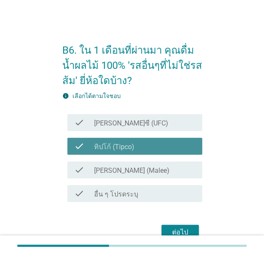
click at [120, 127] on div "check check_box_outline_blank [PERSON_NAME]ซี (UFC)" at bounding box center [134, 122] width 135 height 17
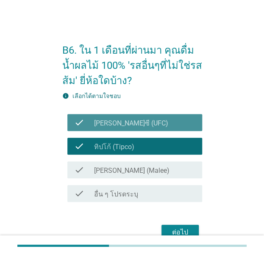
drag, startPoint x: 147, startPoint y: 128, endPoint x: 151, endPoint y: 146, distance: 17.9
click at [147, 129] on div "check check_box_outline_blank [PERSON_NAME]ซี (UFC)" at bounding box center [134, 122] width 135 height 17
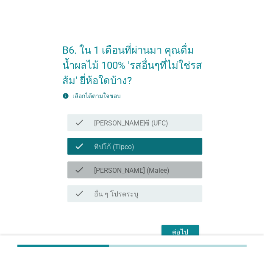
drag, startPoint x: 153, startPoint y: 162, endPoint x: 153, endPoint y: 166, distance: 4.7
click at [153, 162] on div "check check_box [PERSON_NAME] (Malee)" at bounding box center [134, 170] width 135 height 17
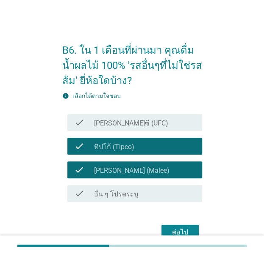
click at [173, 221] on form "B6. ใน 1 เดือนที่ผ่านมา คุณดื่มน้ำผลไม้ 100% 'รสอื่นๆที่ไม่ใช่รสส้ม' ยี่ห้อใดบ้…" at bounding box center [132, 138] width 140 height 209
click at [174, 226] on button "ต่อไป" at bounding box center [179, 232] width 37 height 15
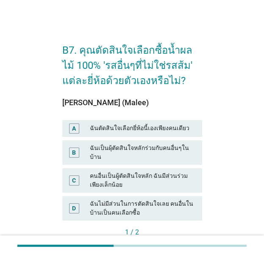
click at [149, 126] on div "ฉันตัดสินใจเลือกยี่ห้อนี้เองเพียงคนเดียว" at bounding box center [142, 129] width 105 height 10
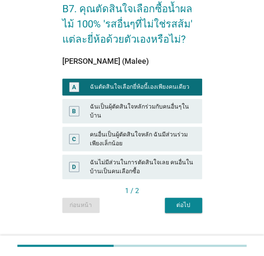
scroll to position [42, 0]
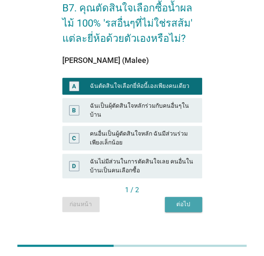
click at [173, 200] on div "ต่อไป" at bounding box center [183, 204] width 24 height 9
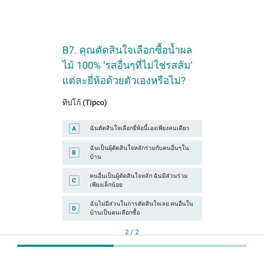
click at [156, 121] on div "A ฉันตัดสินใจเลือกยี่ห้อนี้เองเพียงคนเดียว" at bounding box center [132, 128] width 140 height 17
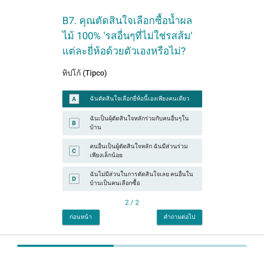
scroll to position [45, 0]
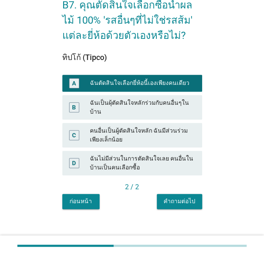
click at [178, 203] on div "B7. คุณตัดสินใจเลือกซื้อน้ำผลไม้ 100% 'รสอื่นๆที่ไม่ใช่รสส้ม' แต่ละยี่ห้อด้วยตั…" at bounding box center [131, 99] width 153 height 234
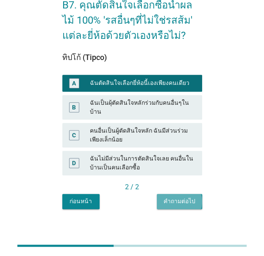
click at [179, 197] on div "คำถามต่อไป" at bounding box center [179, 201] width 32 height 9
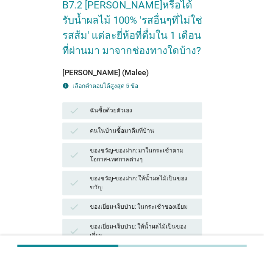
scroll to position [0, 0]
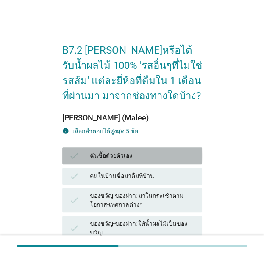
click at [122, 154] on div "ฉันซื้อด้วยตัวเอง" at bounding box center [142, 156] width 105 height 10
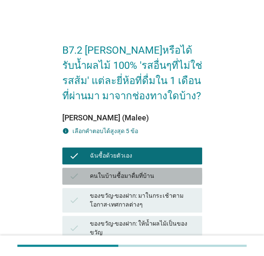
click at [131, 172] on div "คนในบ้านซื้อมาดื่มที่บ้าน" at bounding box center [142, 176] width 105 height 10
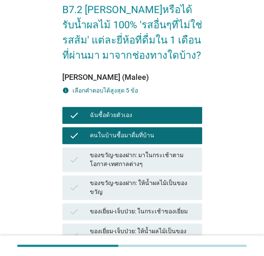
scroll to position [42, 0]
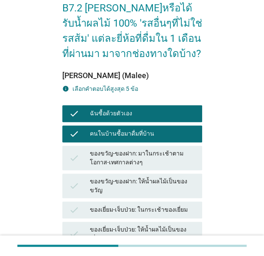
click at [139, 177] on div "check ของขวัญ-ของฝาก: ให้น้ำผลไม้เป็นของขวัญ" at bounding box center [132, 186] width 140 height 25
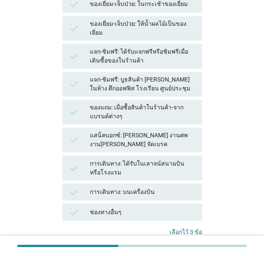
scroll to position [291, 0]
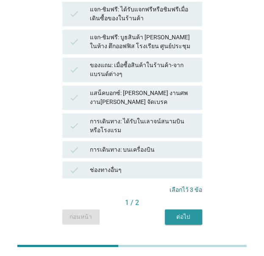
click at [170, 209] on button "ต่อไป" at bounding box center [183, 216] width 37 height 15
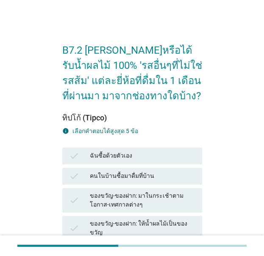
click at [147, 154] on div "ฉันซื้อด้วยตัวเอง" at bounding box center [142, 156] width 105 height 10
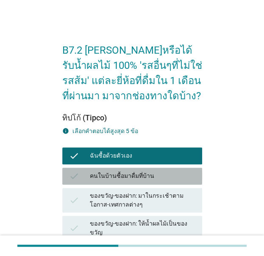
click at [151, 175] on div "คนในบ้านซื้อมาดื่มที่บ้าน" at bounding box center [142, 176] width 105 height 10
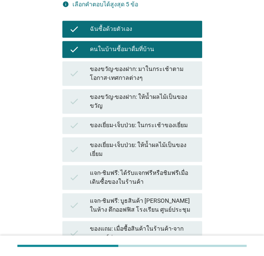
scroll to position [291, 0]
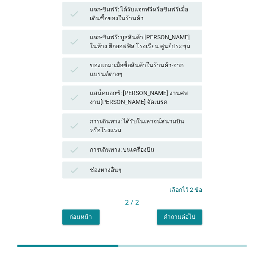
click at [185, 212] on div "คำถามต่อไป" at bounding box center [179, 216] width 32 height 9
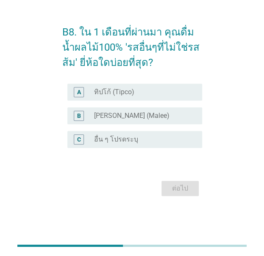
scroll to position [0, 0]
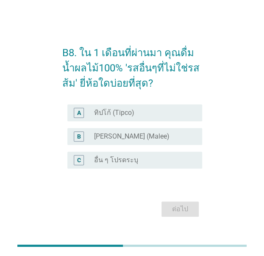
click at [146, 115] on div "radio_button_unchecked ทิปโก้ (Tipco)" at bounding box center [141, 113] width 94 height 8
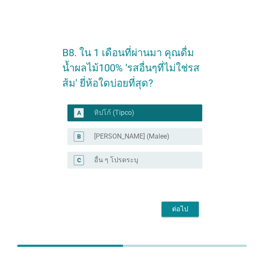
drag, startPoint x: 150, startPoint y: 132, endPoint x: 151, endPoint y: 146, distance: 14.4
click at [150, 132] on div "radio_button_unchecked [PERSON_NAME] (Malee)" at bounding box center [144, 137] width 101 height 10
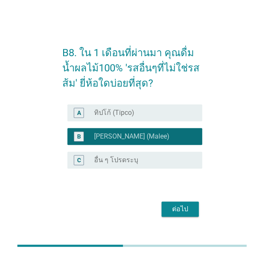
click at [175, 212] on div "ต่อไป" at bounding box center [180, 209] width 24 height 10
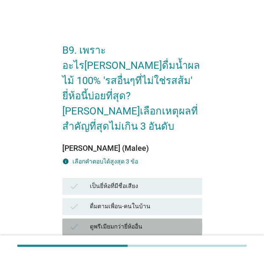
click at [145, 222] on div "ดูพรีเมียมกว่ายี่ห้ออื่น" at bounding box center [142, 227] width 105 height 10
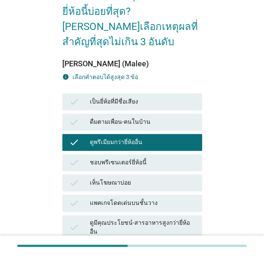
click at [146, 195] on div "check แพคเกจโดดเด่นบนชั้นวาง" at bounding box center [132, 203] width 140 height 17
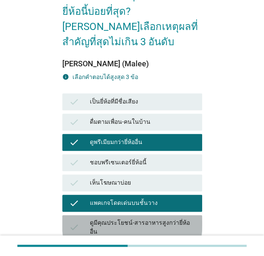
click at [153, 219] on div "ดูมีคุณประโยชน์-สารอาหารสูงกว่ายี่ห้ออื่น" at bounding box center [142, 228] width 105 height 18
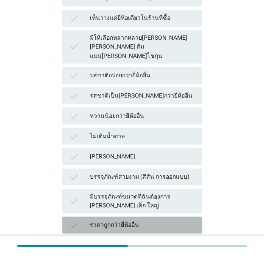
drag, startPoint x: 150, startPoint y: 178, endPoint x: 154, endPoint y: 193, distance: 15.8
click at [150, 220] on div "ราคาถูกกว่ายี่ห้ออื่น" at bounding box center [142, 225] width 105 height 10
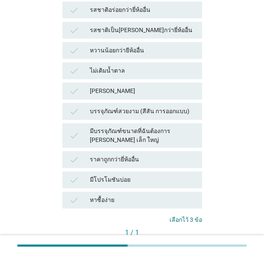
scroll to position [410, 0]
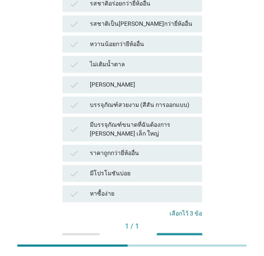
click at [170, 236] on div "คำถามต่อไป" at bounding box center [179, 240] width 32 height 9
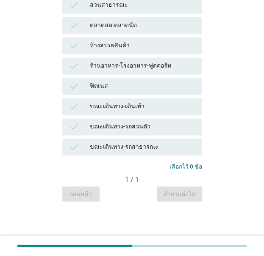
scroll to position [0, 0]
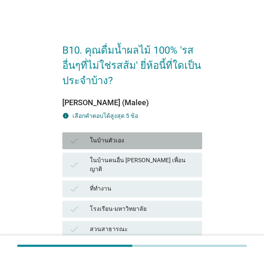
click at [126, 144] on div "ในบ้านตัวเอง" at bounding box center [142, 141] width 105 height 10
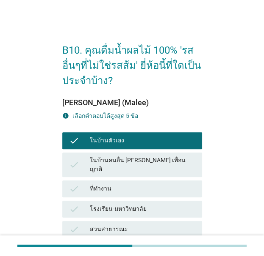
click at [154, 187] on div "check ที่ทำงาน" at bounding box center [132, 189] width 140 height 17
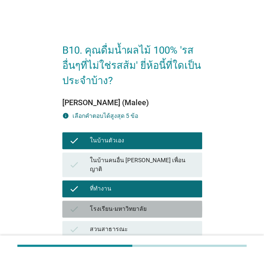
click at [156, 204] on div "โรงเรียน-มหาวิทยาลัย" at bounding box center [142, 209] width 105 height 10
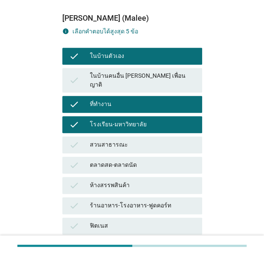
click at [143, 137] on div "check สวนสาธารณะ" at bounding box center [132, 145] width 140 height 17
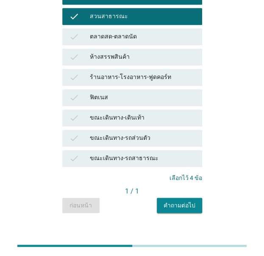
scroll to position [217, 0]
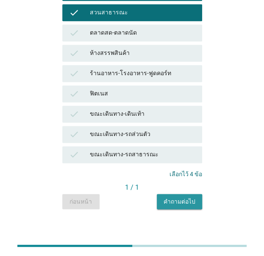
click at [173, 197] on div "คำถามต่อไป" at bounding box center [179, 201] width 32 height 9
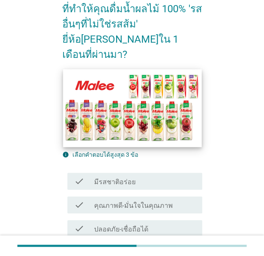
scroll to position [85, 0]
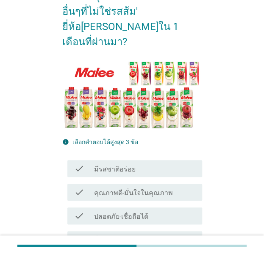
click at [142, 160] on div "check check_box_outline_blank มีรสชาติอร่อย" at bounding box center [134, 168] width 135 height 17
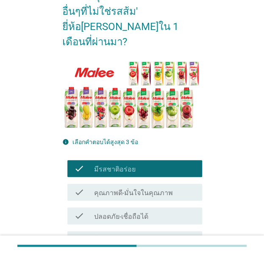
drag, startPoint x: 158, startPoint y: 185, endPoint x: 163, endPoint y: 164, distance: 21.8
click at [158, 211] on div "check_box_outline_blank ปลอดภัย-เชื่อถือได้" at bounding box center [144, 216] width 101 height 10
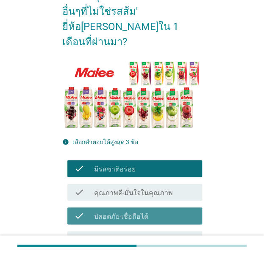
click at [165, 184] on div "check check_box_outline_blank คุณภาพดี-มั่นใจในคุณภาพ" at bounding box center [134, 192] width 135 height 17
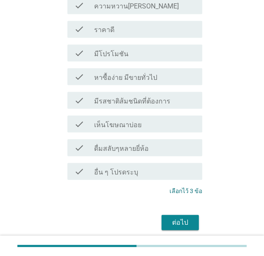
scroll to position [343, 0]
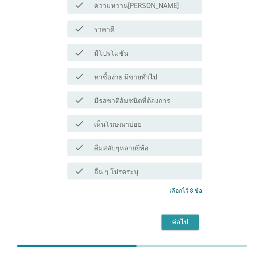
click at [174, 214] on button "ต่อไป" at bounding box center [179, 221] width 37 height 15
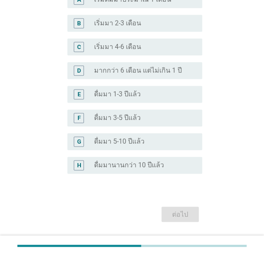
scroll to position [212, 0]
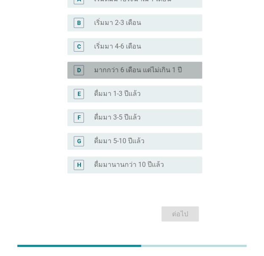
click at [151, 62] on div "D radio_button_unchecked มากกว่า 6 เดือน แต่ไม่เกิน 1 ปี" at bounding box center [134, 70] width 135 height 17
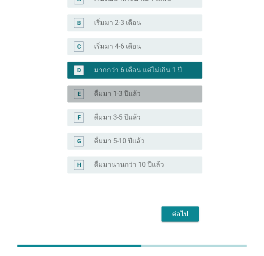
drag, startPoint x: 137, startPoint y: 83, endPoint x: 138, endPoint y: 93, distance: 9.8
click at [138, 90] on div "E radio_button_unchecked ดื่มมา 1-3 ปีแล้ว" at bounding box center [132, 94] width 140 height 24
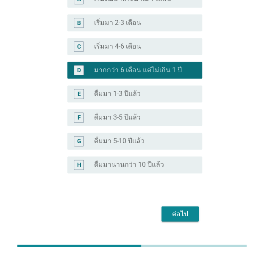
click at [170, 209] on div "ต่อไป" at bounding box center [180, 214] width 24 height 10
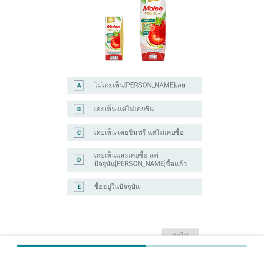
scroll to position [127, 0]
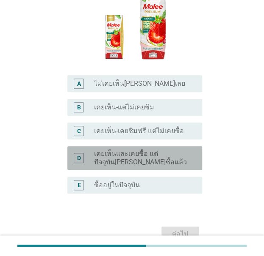
click at [141, 150] on label "เคยเห็นและเคยซื้อ แต่ปัจจุบัน[PERSON_NAME]ซื้อแล้ว" at bounding box center [141, 158] width 94 height 17
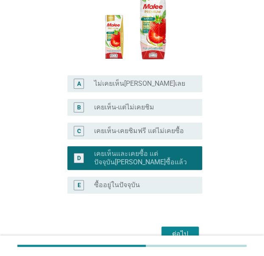
drag, startPoint x: 159, startPoint y: 122, endPoint x: 168, endPoint y: 153, distance: 31.7
click at [158, 123] on div "C radio_button_unchecked เคยเห็น-เคยชิมฟรี แต่ไม่เคยซื้อ" at bounding box center [134, 131] width 135 height 17
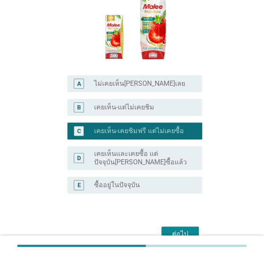
click at [152, 143] on div "D radio_button_unchecked เคยเห็นและเคยซื้อ แต่ปัจจุบัน[PERSON_NAME]ซื้อแล้ว" at bounding box center [132, 158] width 140 height 30
click at [157, 150] on label "เคยเห็นและเคยซื้อ แต่ปัจจุบัน[PERSON_NAME]ซื้อแล้ว" at bounding box center [141, 158] width 94 height 17
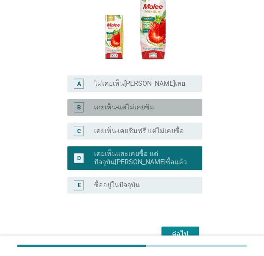
click at [161, 99] on div "B radio_button_unchecked เคยเห็น-แต่ไม่เคยชิม" at bounding box center [134, 107] width 135 height 17
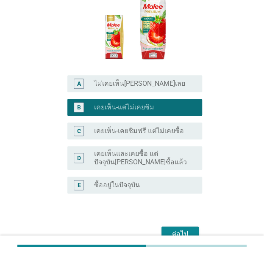
click at [158, 180] on div "radio_button_unchecked ซื้ออยู่ในปัจจุบัน" at bounding box center [144, 185] width 101 height 10
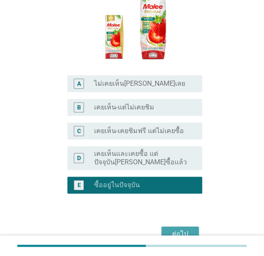
click at [184, 229] on div "ต่อไป" at bounding box center [180, 234] width 24 height 10
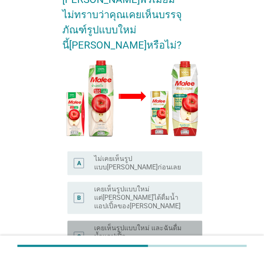
click at [158, 224] on label "เคยเห็นรูปแบบใหม่ และฉันดื่มน้ำแอปเปิ้ลของ[PERSON_NAME]ในปัจจุบัน" at bounding box center [141, 236] width 94 height 25
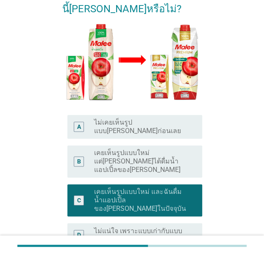
scroll to position [190, 0]
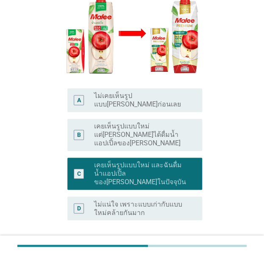
click at [184, 201] on div "PR2. ภาพนี้คือบรรจุภัณฑ์ของน้ำแอปเปิ้ล 100% ยี่ห้อ[PERSON_NAME] ซึ่งมีการเปลี่ย…" at bounding box center [131, 58] width 153 height 441
click at [184, 253] on button "ต่อไป" at bounding box center [179, 260] width 37 height 15
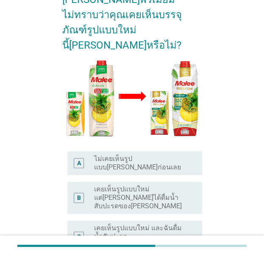
scroll to position [124, 0]
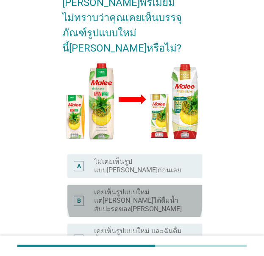
click at [126, 188] on label "เคยเห็นรูปแบบใหม่ แต่[PERSON_NAME]ได้ดื่มน้ำสับปะรดของ[PERSON_NAME]" at bounding box center [141, 200] width 94 height 25
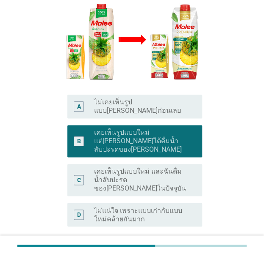
scroll to position [189, 0]
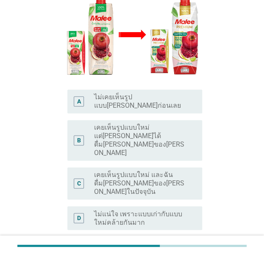
scroll to position [0, 0]
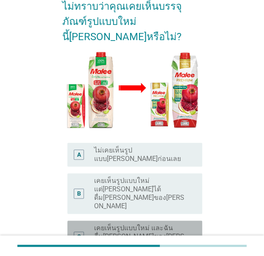
click at [124, 224] on label "เคยเห็นรูปแบบใหม่ และฉันดื่ม[PERSON_NAME]ของ[PERSON_NAME]ในปัจจุบัน" at bounding box center [141, 236] width 94 height 25
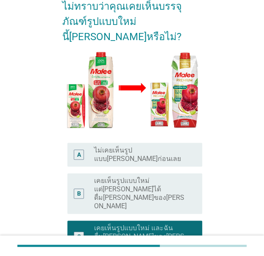
scroll to position [190, 0]
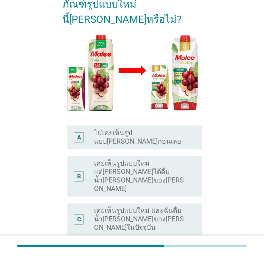
scroll to position [153, 0]
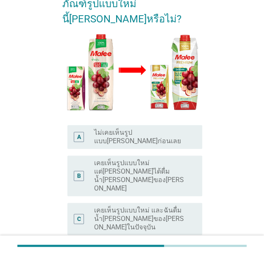
click at [154, 200] on div "C radio_button_unchecked เคยเห็นรูปแบบใหม่ และฉันดื่มน้ำ[PERSON_NAME]ของ[PERSON…" at bounding box center [132, 219] width 140 height 39
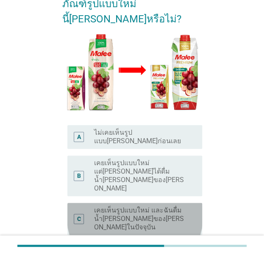
click at [152, 206] on label "เคยเห็นรูปแบบใหม่ และฉันดื่มน้ำ[PERSON_NAME]ของ[PERSON_NAME]ในปัจจุบัน" at bounding box center [141, 218] width 94 height 25
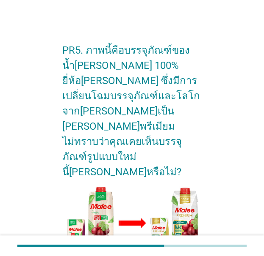
scroll to position [190, 0]
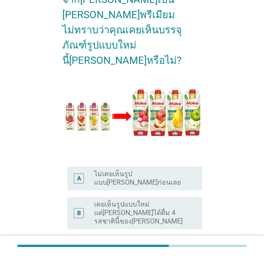
scroll to position [151, 0]
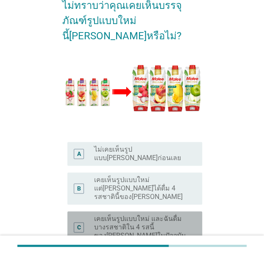
click at [126, 215] on label "เคยเห็นรูปแบบใหม่ และฉันดื่มบางรสชาติใน 4 รสนี้ของ[PERSON_NAME]ในปัจจุบัน" at bounding box center [141, 227] width 94 height 25
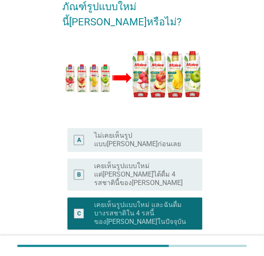
scroll to position [214, 0]
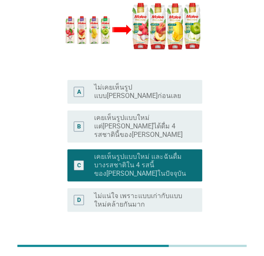
click at [181, 247] on div "ต่อไป" at bounding box center [180, 252] width 24 height 10
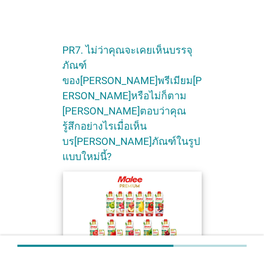
scroll to position [20, 0]
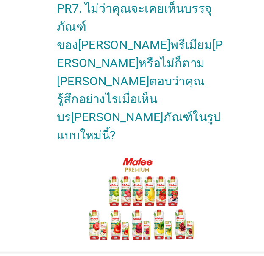
type textarea "f"
type textarea "d"
type textarea "f"
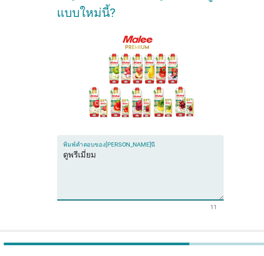
scroll to position [116, 0]
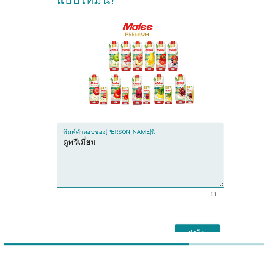
type textarea "ดูพรีเมี่ยม"
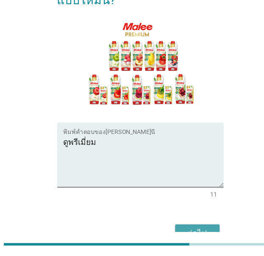
click at [185, 232] on div "ต่อไป" at bounding box center [180, 237] width 24 height 10
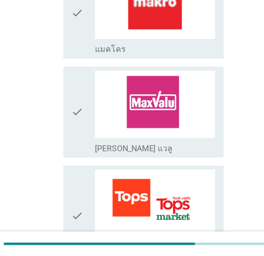
scroll to position [0, 0]
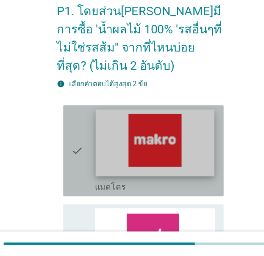
click at [175, 180] on img at bounding box center [144, 161] width 100 height 56
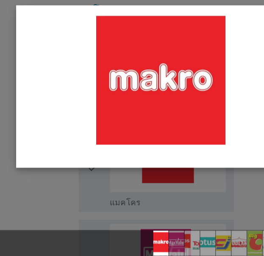
click at [158, 173] on div at bounding box center [132, 128] width 264 height 256
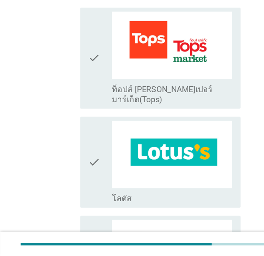
click at [81, 158] on icon "check" at bounding box center [79, 178] width 10 height 70
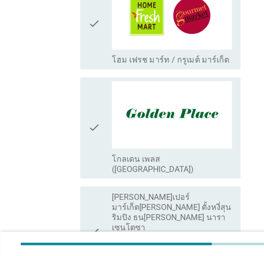
scroll to position [782, 0]
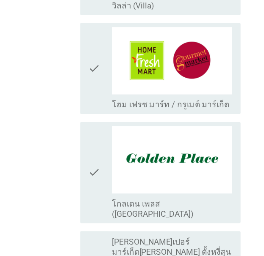
click at [84, 84] on div "check" at bounding box center [84, 61] width 20 height 70
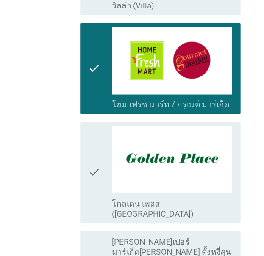
click at [89, 77] on div "check" at bounding box center [84, 61] width 20 height 70
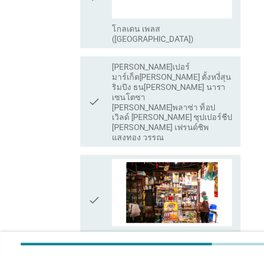
scroll to position [924, 0]
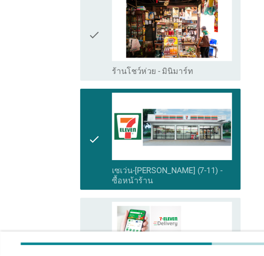
scroll to position [1031, 0]
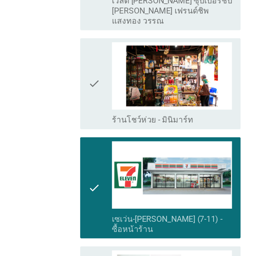
click at [81, 119] on icon "check" at bounding box center [79, 158] width 10 height 78
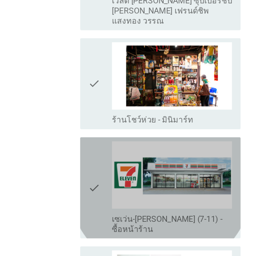
click at [80, 119] on icon "check" at bounding box center [79, 158] width 10 height 78
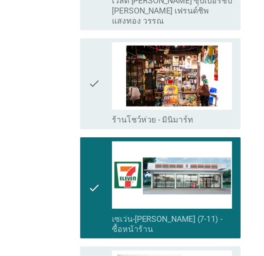
click at [103, 36] on img at bounding box center [144, 64] width 101 height 57
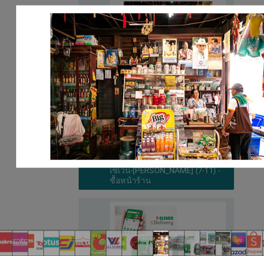
click at [52, 203] on div at bounding box center [132, 128] width 264 height 256
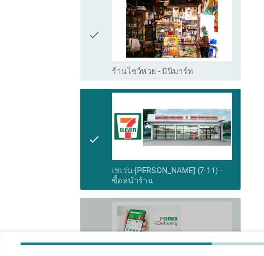
click at [73, 207] on div "check check_box_outline_blank แอพเซเว่น-[PERSON_NAME] เดลิเว[PERSON_NAME] (7-11…" at bounding box center [134, 249] width 135 height 85
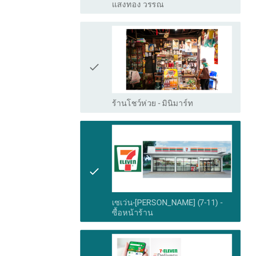
scroll to position [1030, 0]
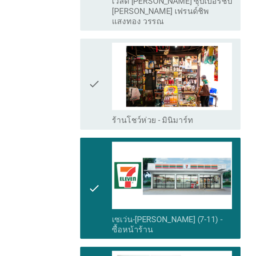
click at [88, 47] on div "check" at bounding box center [84, 71] width 20 height 70
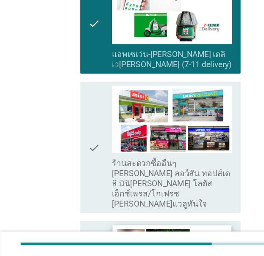
scroll to position [1243, 0]
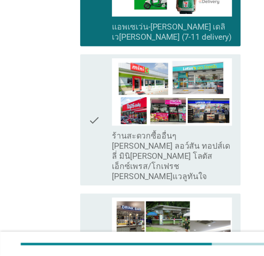
click at [91, 100] on div "check" at bounding box center [84, 142] width 20 height 104
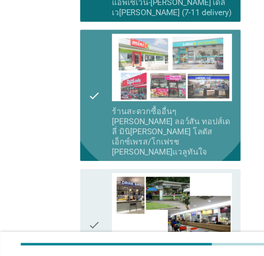
scroll to position [1350, 0]
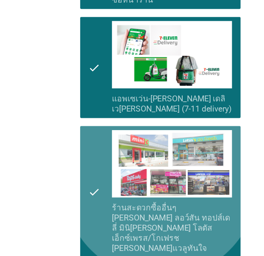
click at [86, 120] on div "check" at bounding box center [84, 162] width 20 height 104
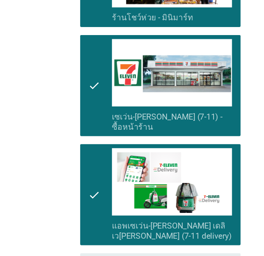
click at [79, 125] on icon "check" at bounding box center [79, 164] width 10 height 78
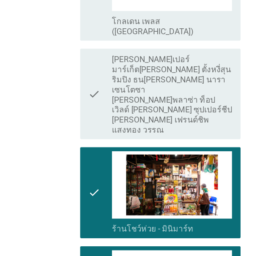
click at [79, 127] on icon "check" at bounding box center [79, 162] width 10 height 70
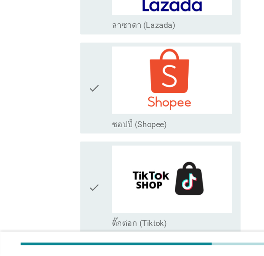
scroll to position [1562, 0]
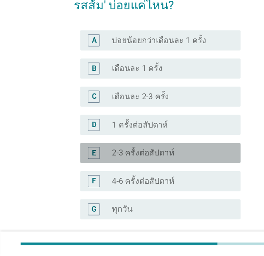
click at [138, 173] on label "2-3 ครั้งต่อสัปดาห์" at bounding box center [120, 169] width 52 height 8
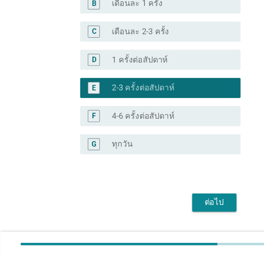
scroll to position [110, 0]
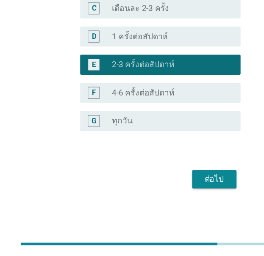
drag, startPoint x: 174, startPoint y: 203, endPoint x: 175, endPoint y: 199, distance: 4.7
click at [174, 202] on div "P2. โดยเฉลี่ย [PERSON_NAME] 'น้ำผลไม้ 100% 'รสอื่นๆที่ไม่ใช่รสส้ม' บ่อยแค่ไหน? …" at bounding box center [131, 63] width 153 height 291
click at [176, 197] on button "ต่อไป" at bounding box center [179, 191] width 37 height 15
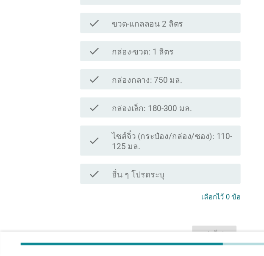
scroll to position [0, 0]
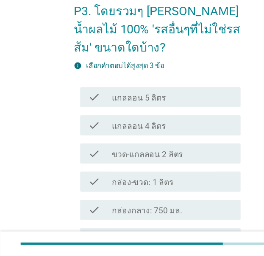
click at [150, 164] on div "check check_box_outline_blank ขวด-แกลลอน 2 ลิตร" at bounding box center [134, 170] width 135 height 17
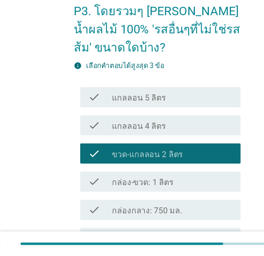
scroll to position [157, 0]
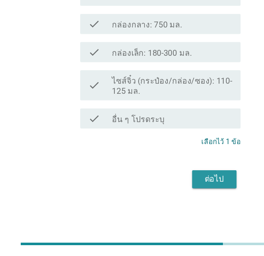
click at [176, 186] on button "ต่อไป" at bounding box center [179, 191] width 37 height 15
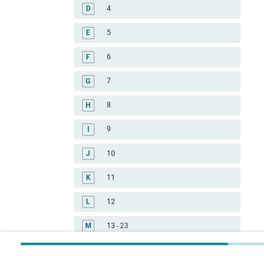
scroll to position [0, 0]
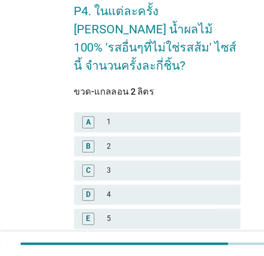
click at [113, 159] on div "2" at bounding box center [142, 164] width 105 height 10
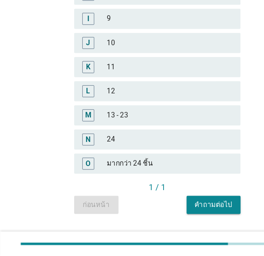
scroll to position [253, 0]
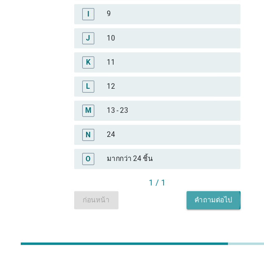
click at [185, 205] on div "คำถามต่อไป" at bounding box center [179, 209] width 32 height 9
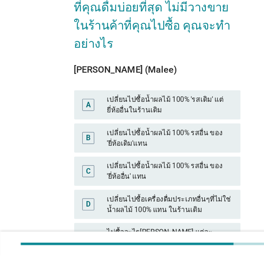
scroll to position [36, 0]
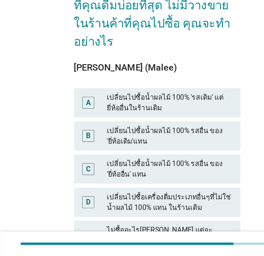
click at [157, 146] on div "เปลี่ยนไปซื้อน้ำผลไม้ 100% รสอื่น ของ 'ยี่ห้อเดิม'แทน" at bounding box center [142, 155] width 105 height 18
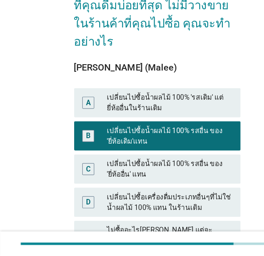
click at [152, 174] on div "เปลี่ยนไปซื้อน้ำผลไม้ 100% รสอื่น ของ 'ยี่ห้ออื่น' แทน" at bounding box center [142, 183] width 105 height 18
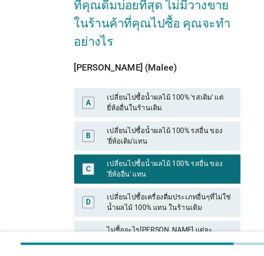
click at [157, 202] on div "เปลี่ยนไปซื้อเครื่องดื่มประเภทอื่นๆที่ไม่ใช่น้ำผลไม้ 100% แทน ในร้านเดิม" at bounding box center [142, 211] width 105 height 18
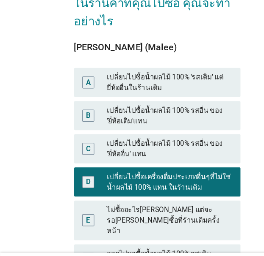
scroll to position [71, 0]
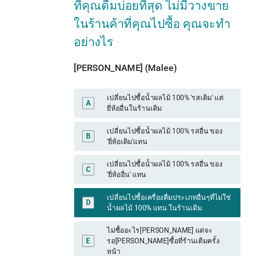
click at [173, 83] on div "เปลี่ยนไปซื้อน้ำผลไม้ 100% 'รสเดิม' แต่ยี่ห้ออื่นในร้านเดิม" at bounding box center [142, 92] width 105 height 18
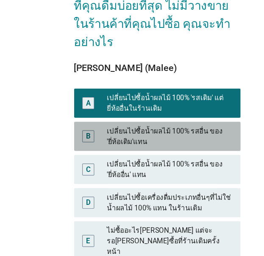
click at [170, 111] on div "เปลี่ยนไปซื้อน้ำผลไม้ 100% รสอื่น ของ 'ยี่ห้อเดิม'แทน" at bounding box center [142, 120] width 105 height 18
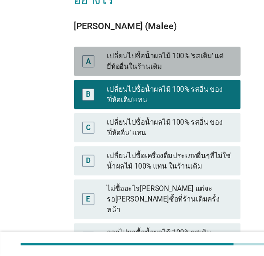
click at [170, 86] on div "A เปลี่ยนไปซื้อน้ำผลไม้ 100% 'รสเดิม' แต่ยี่ห้ออื่นในร้านเดิม" at bounding box center [132, 92] width 140 height 25
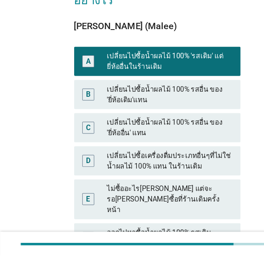
scroll to position [132, 0]
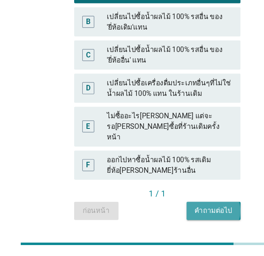
click at [179, 214] on div "คำถามต่อไป" at bounding box center [179, 218] width 32 height 9
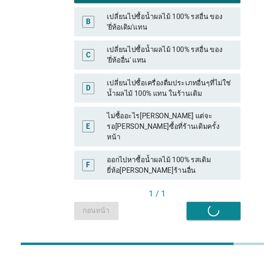
scroll to position [0, 0]
